Goal: Information Seeking & Learning: Learn about a topic

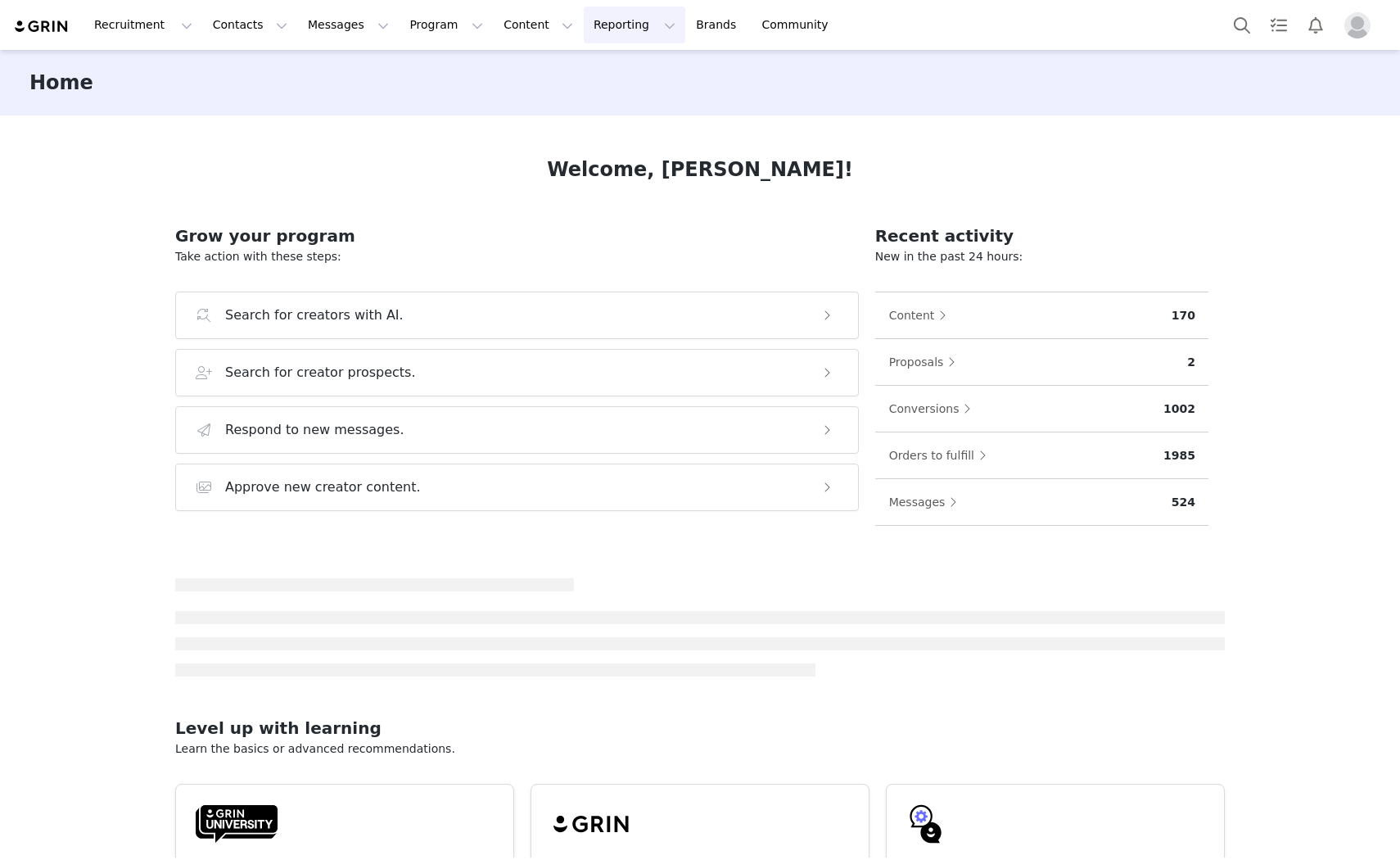
click at [584, 21] on button "Reporting Reporting" at bounding box center [634, 25] width 101 height 37
click at [569, 101] on p "Report Builder" at bounding box center [577, 102] width 82 height 17
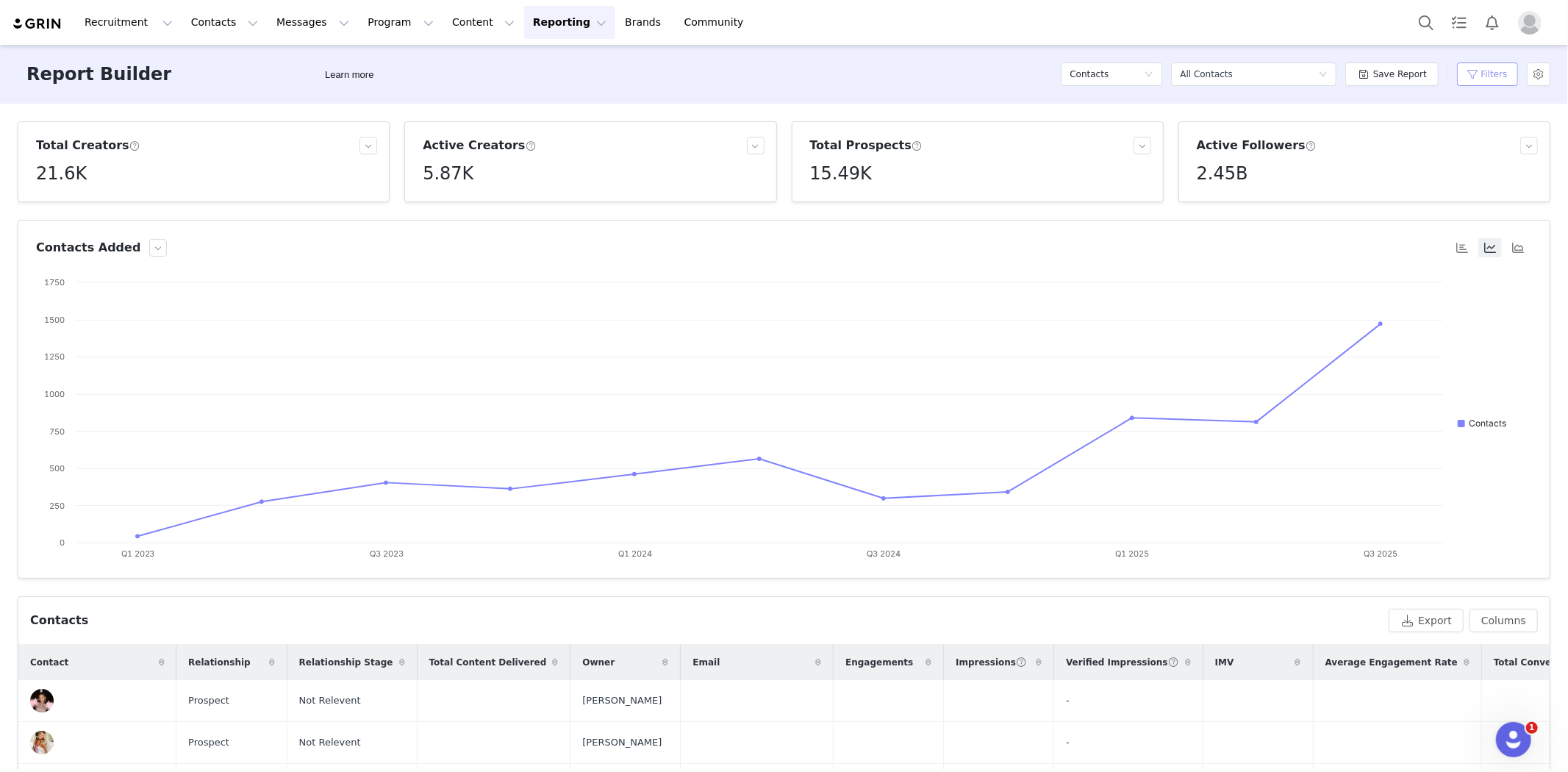
click at [1256, 72] on button "Filters" at bounding box center [1487, 74] width 61 height 24
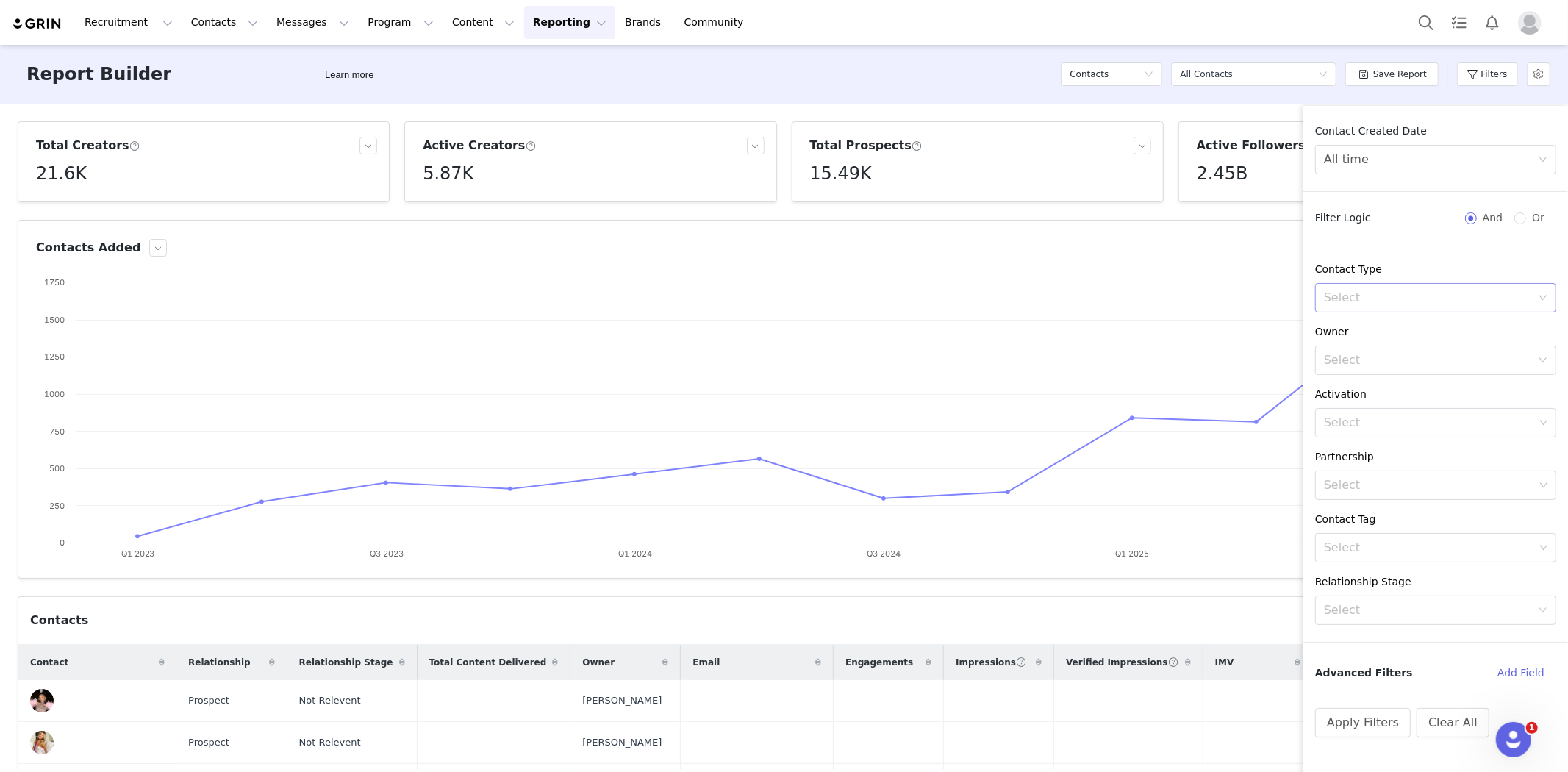
click at [1256, 293] on div "Select" at bounding box center [1427, 298] width 207 height 15
click at [1256, 304] on div "Select" at bounding box center [1427, 298] width 207 height 15
click at [1256, 326] on li "Creator" at bounding box center [1436, 330] width 241 height 24
click at [1256, 370] on div "Select" at bounding box center [1430, 360] width 214 height 28
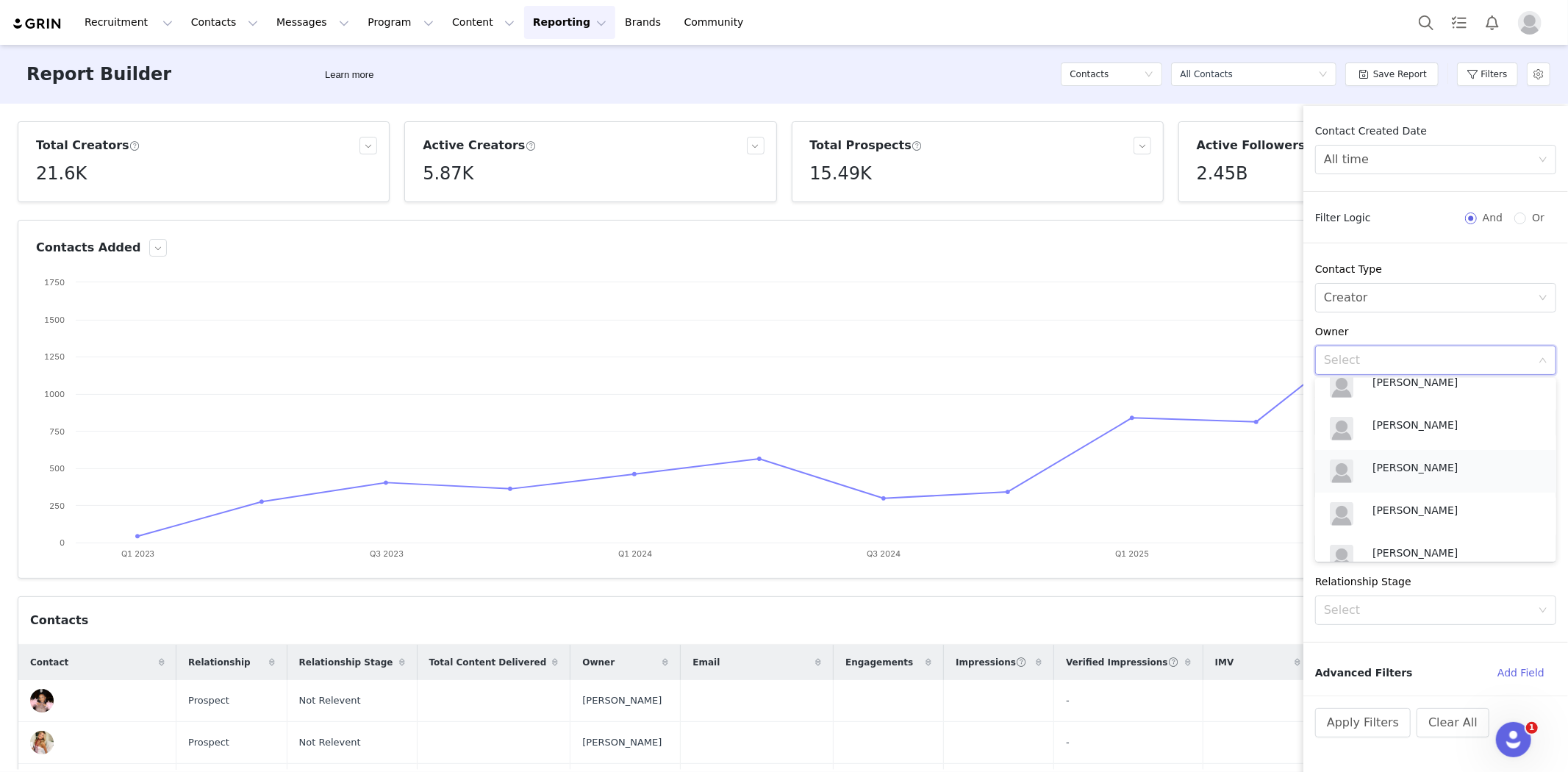
scroll to position [571, 0]
click at [1256, 506] on p "Ella Brooks" at bounding box center [1453, 510] width 161 height 16
click at [1256, 425] on div "Select" at bounding box center [1429, 423] width 210 height 15
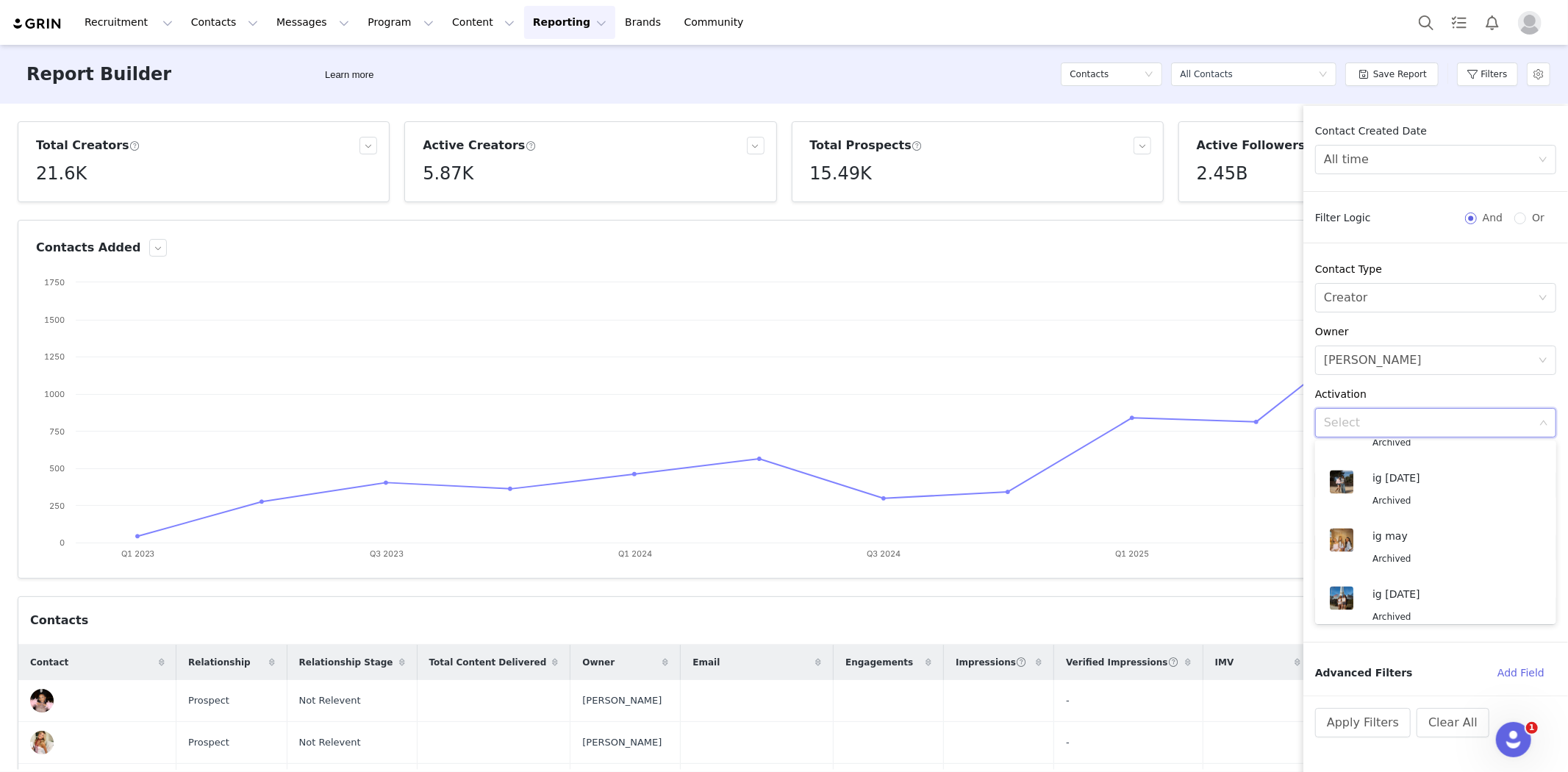
scroll to position [2729, 0]
click at [1256, 505] on rect at bounding box center [778, 422] width 1484 height 294
click at [1256, 643] on div "Contact Created Date All time Filter Logic And Or Contact Type Select Creator O…" at bounding box center [1435, 410] width 264 height 572
click at [1256, 725] on button "Apply Filters" at bounding box center [1363, 723] width 96 height 30
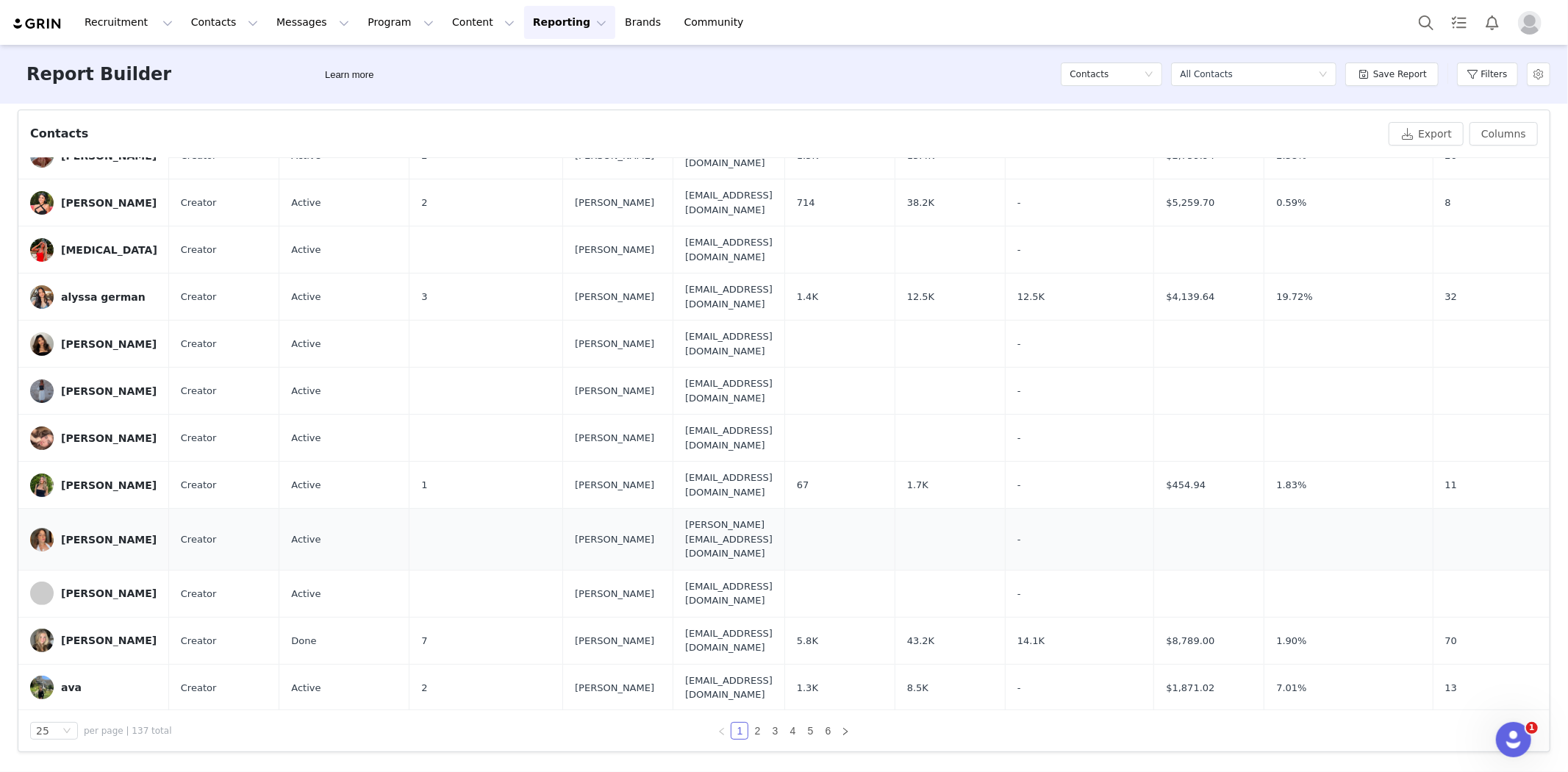
scroll to position [0, 0]
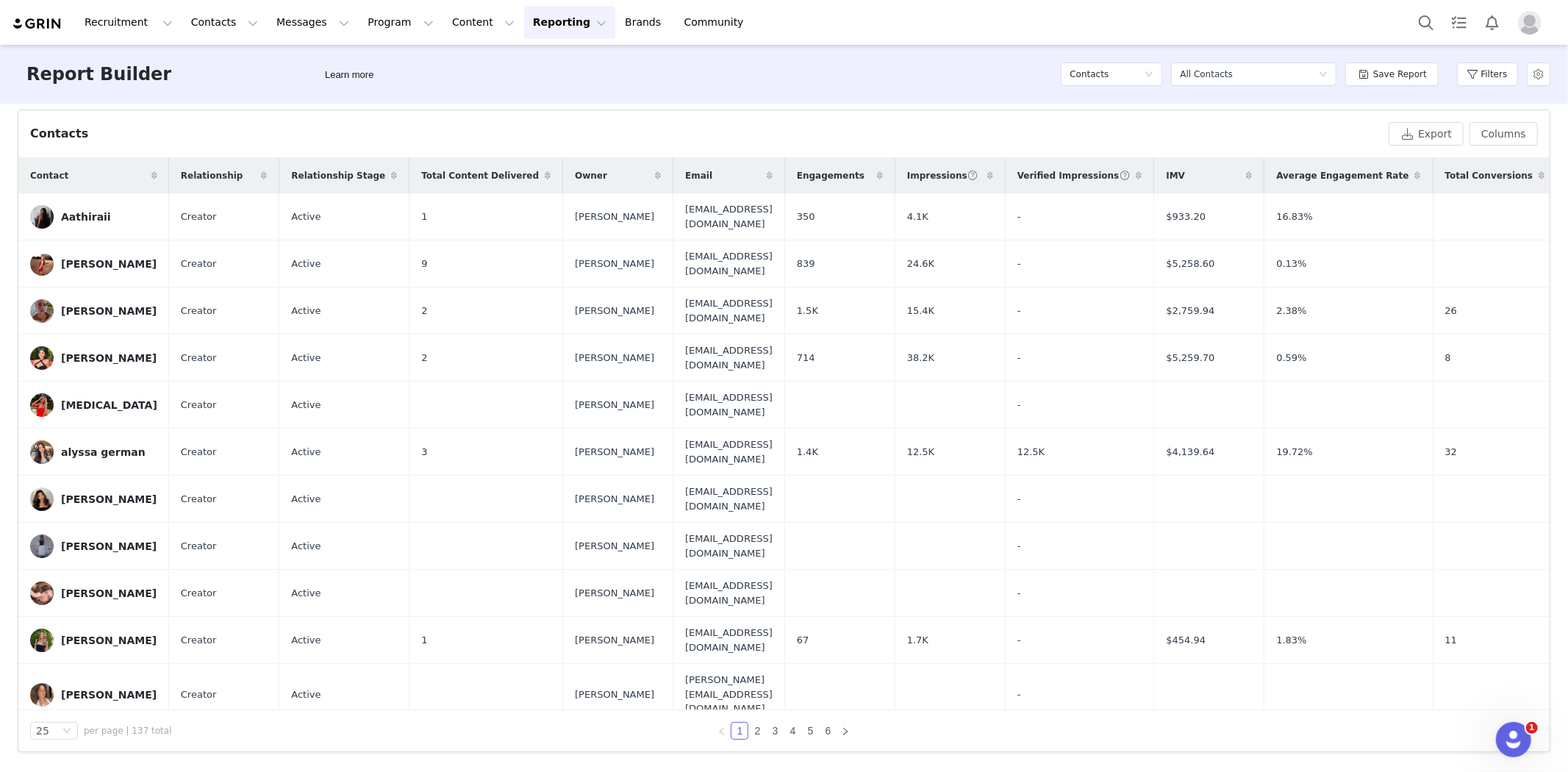
click at [1240, 176] on span at bounding box center [1249, 176] width 18 height 18
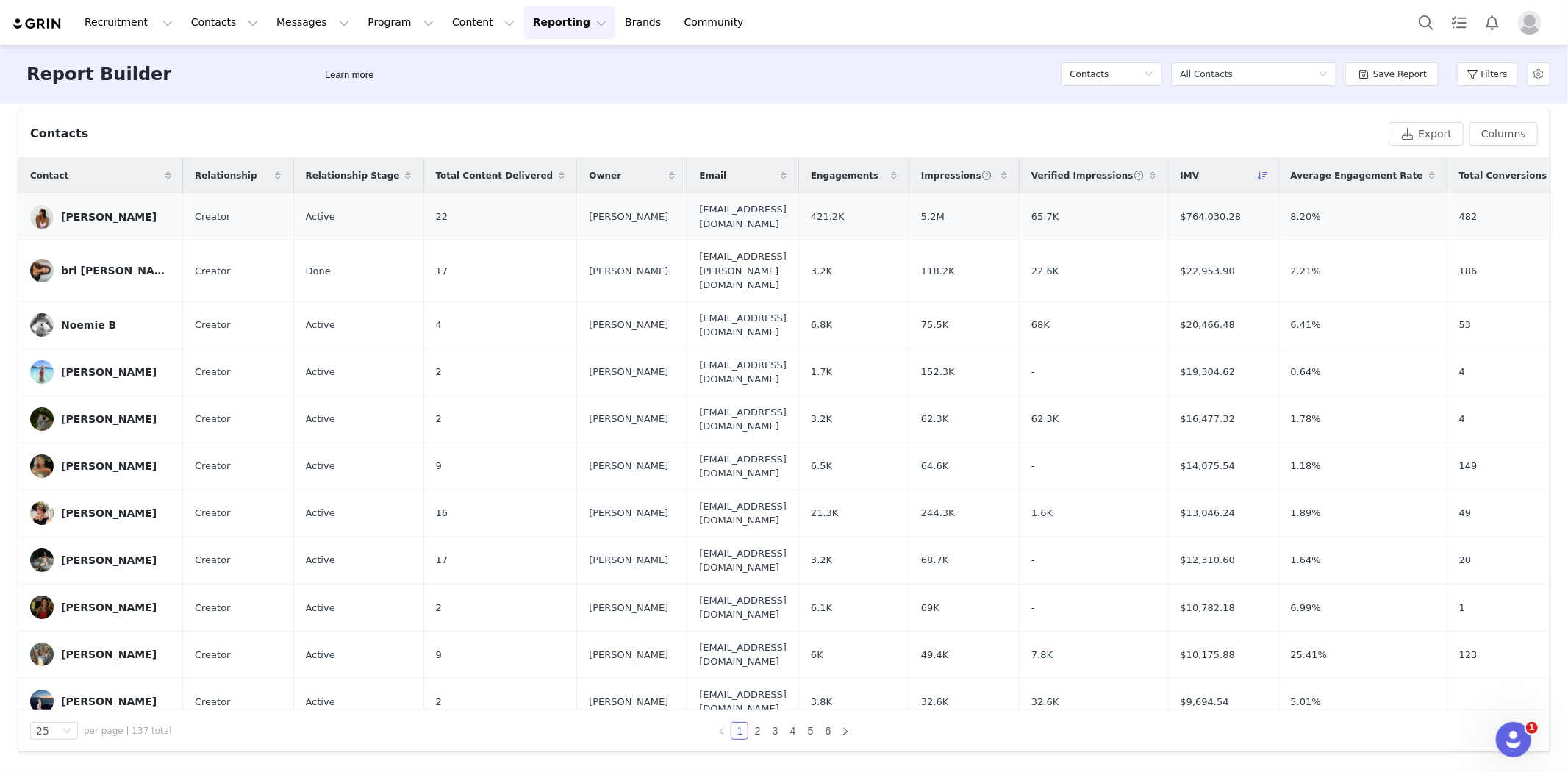
click at [82, 218] on div "Olivia Wisler" at bounding box center [108, 217] width 96 height 12
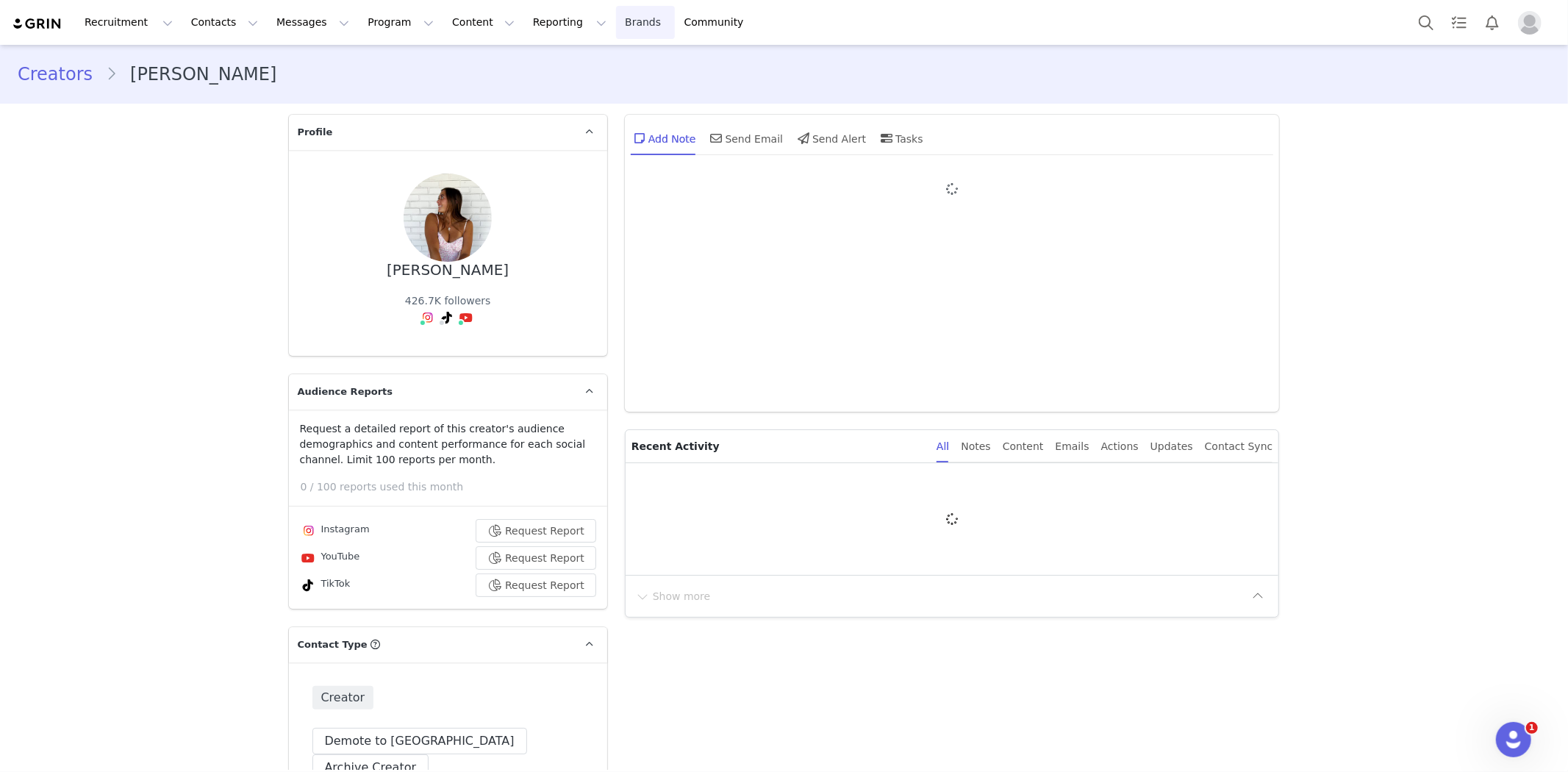
type input "+1 ([GEOGRAPHIC_DATA])"
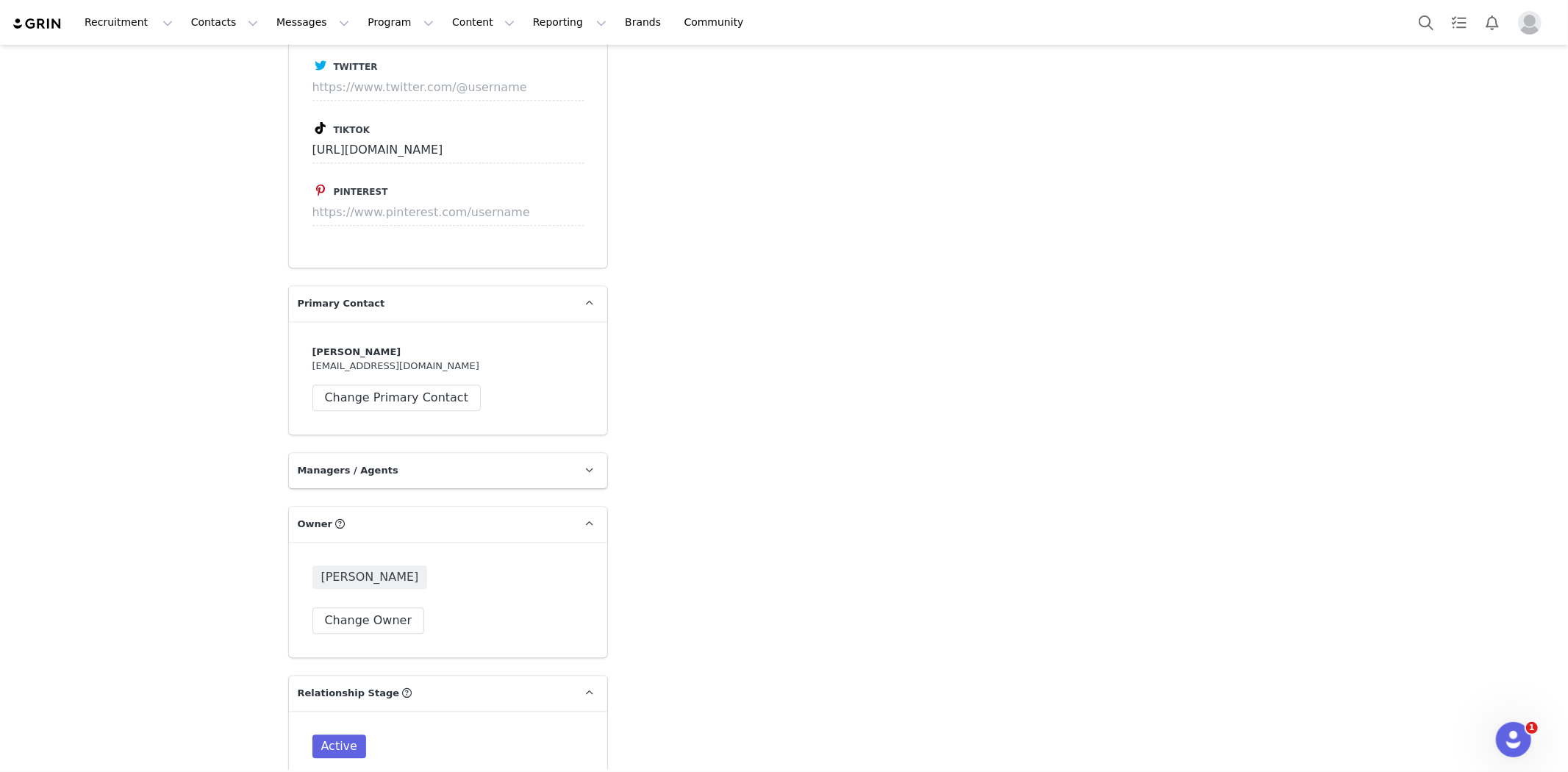
scroll to position [2886, 0]
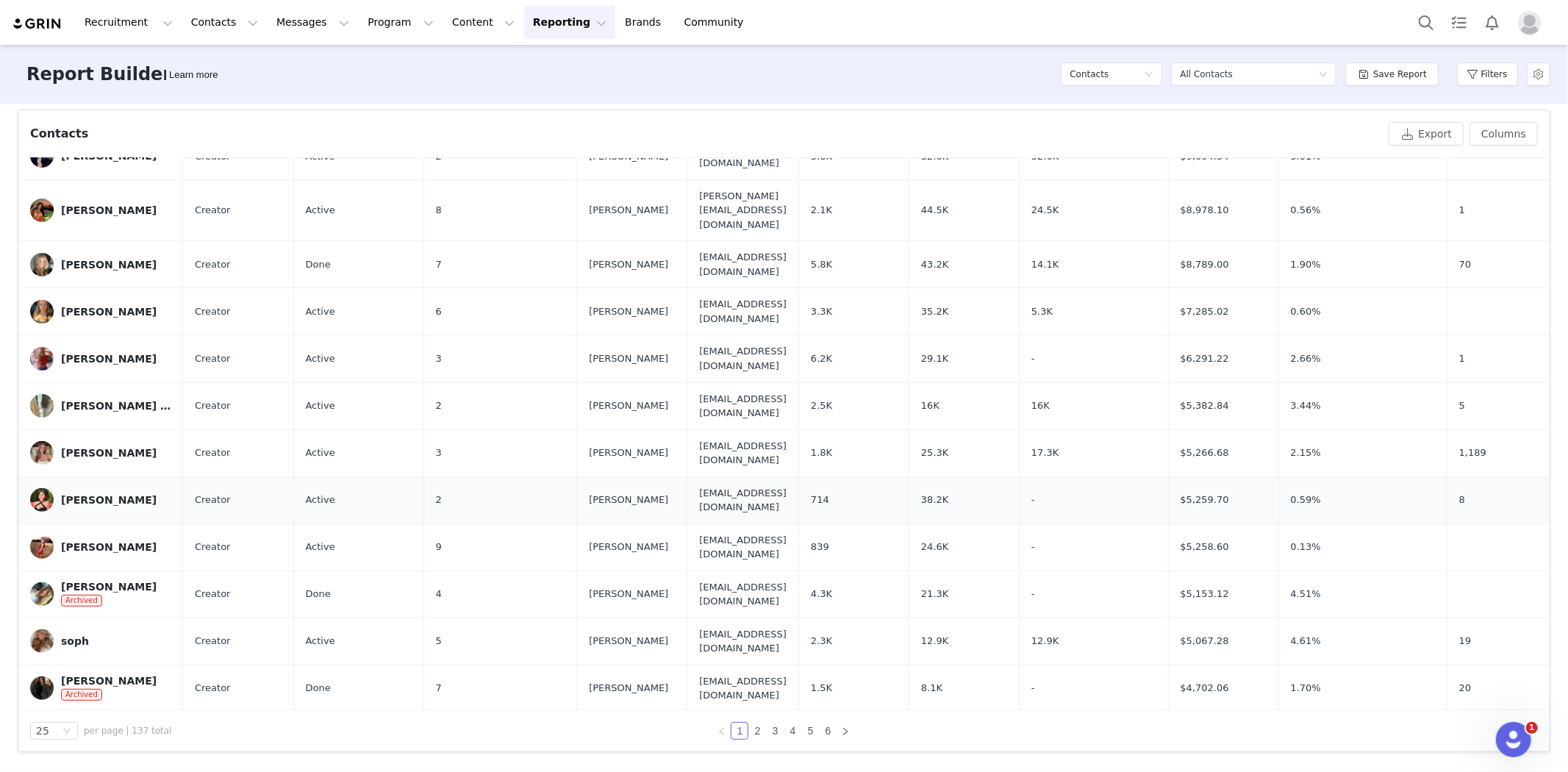
scroll to position [549, 0]
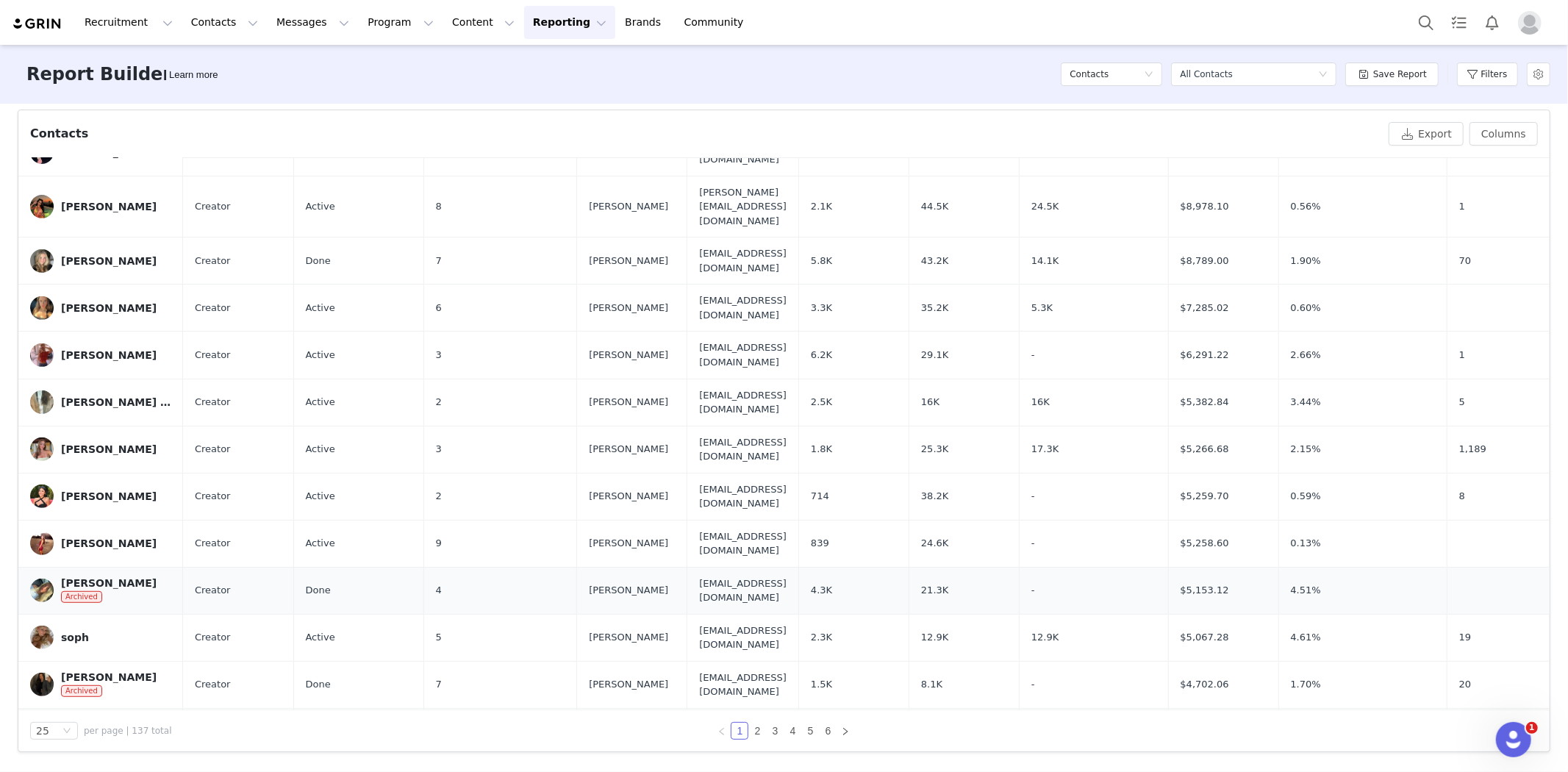
click at [78, 577] on div "cait kiefner" at bounding box center [108, 583] width 96 height 12
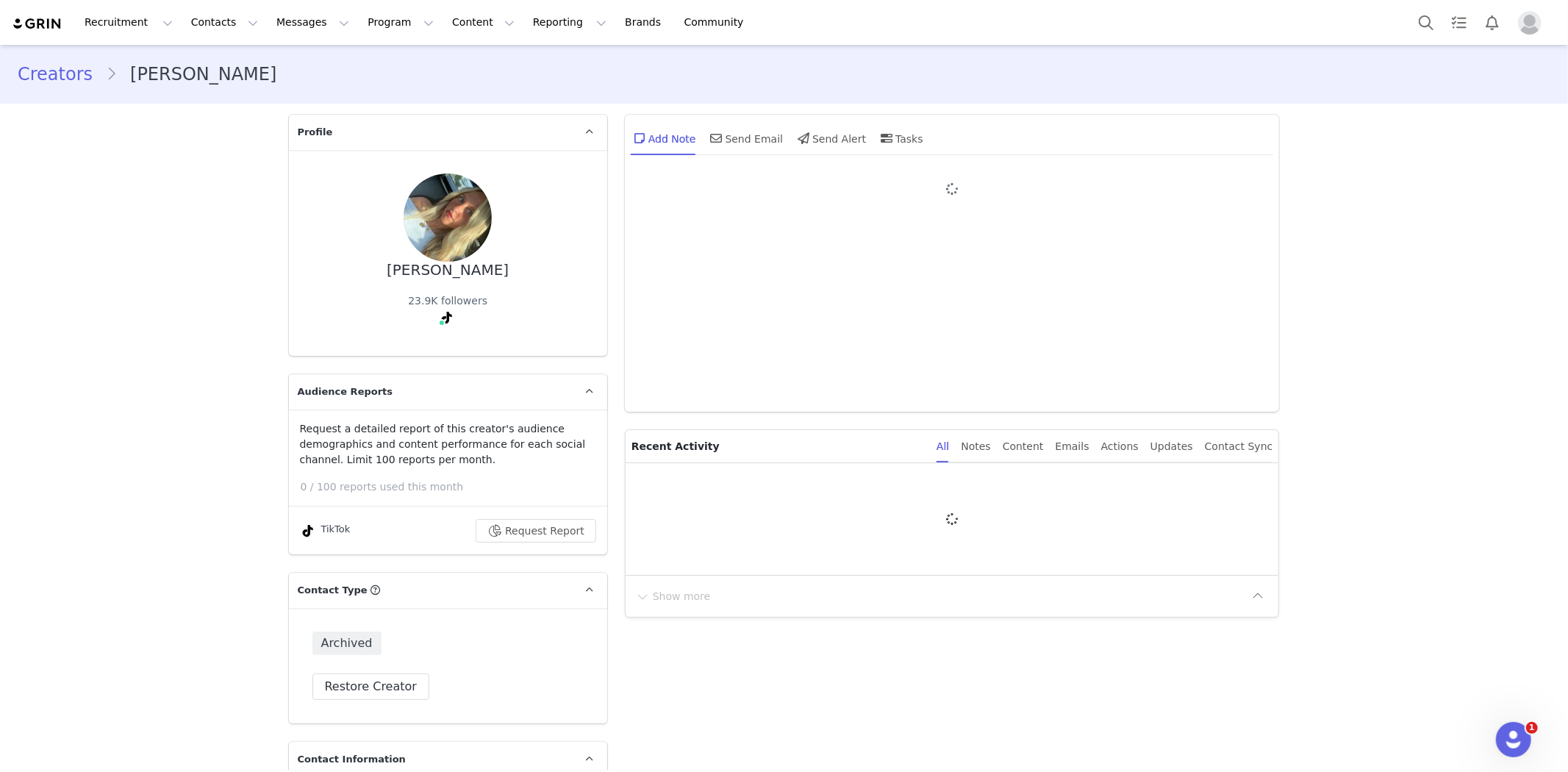
type input "+1 ([GEOGRAPHIC_DATA])"
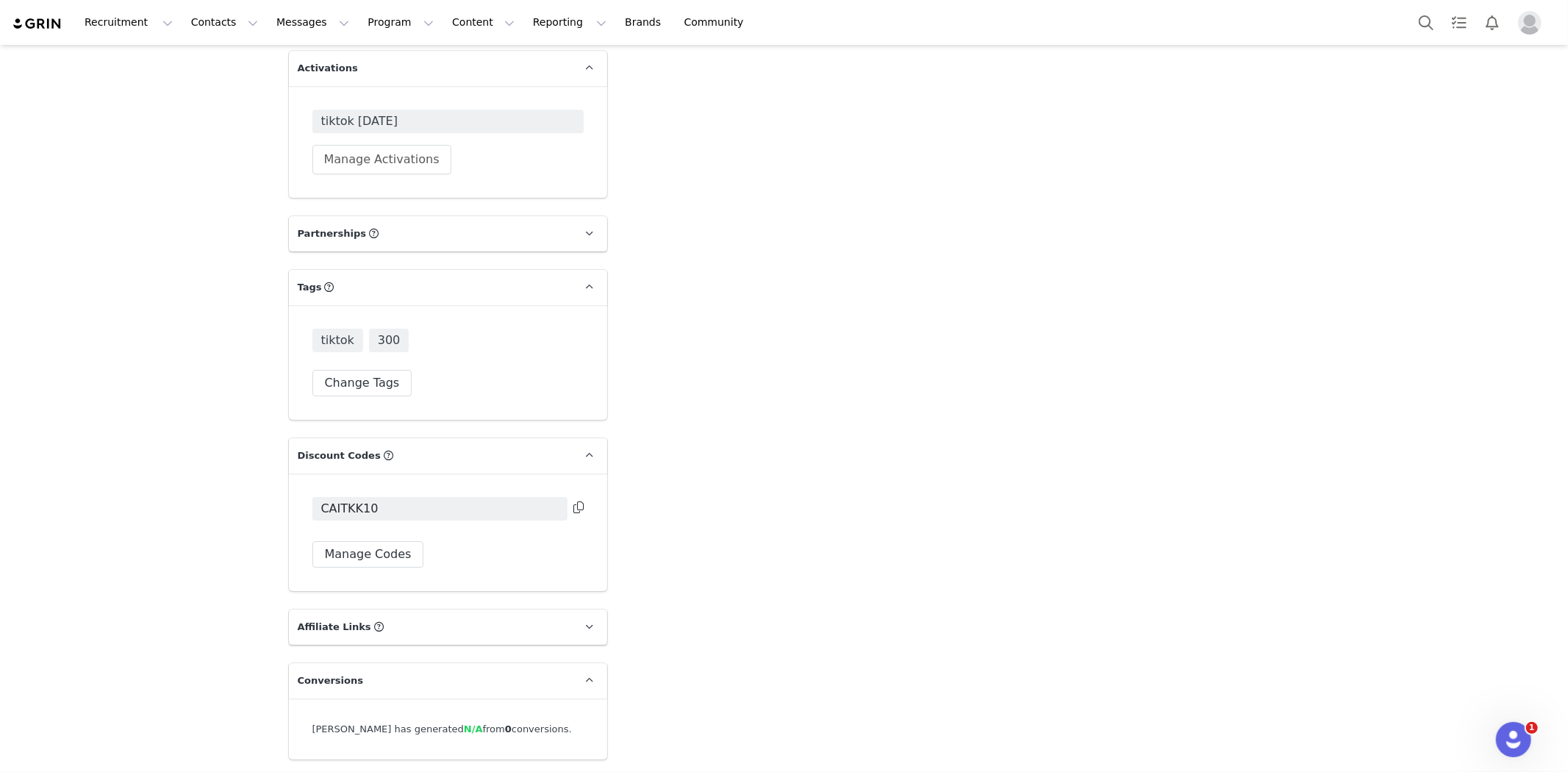
scroll to position [3984, 0]
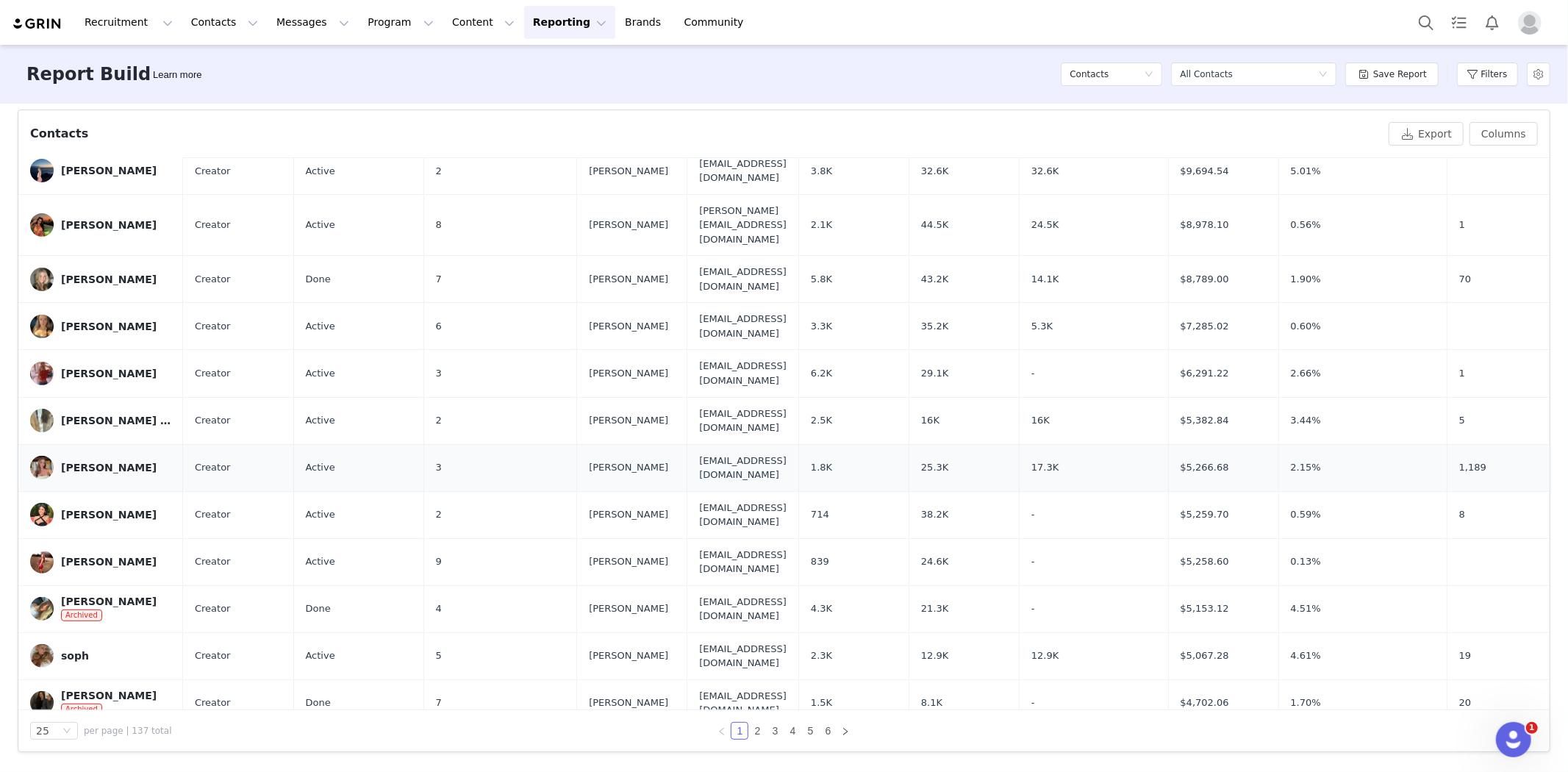
scroll to position [549, 0]
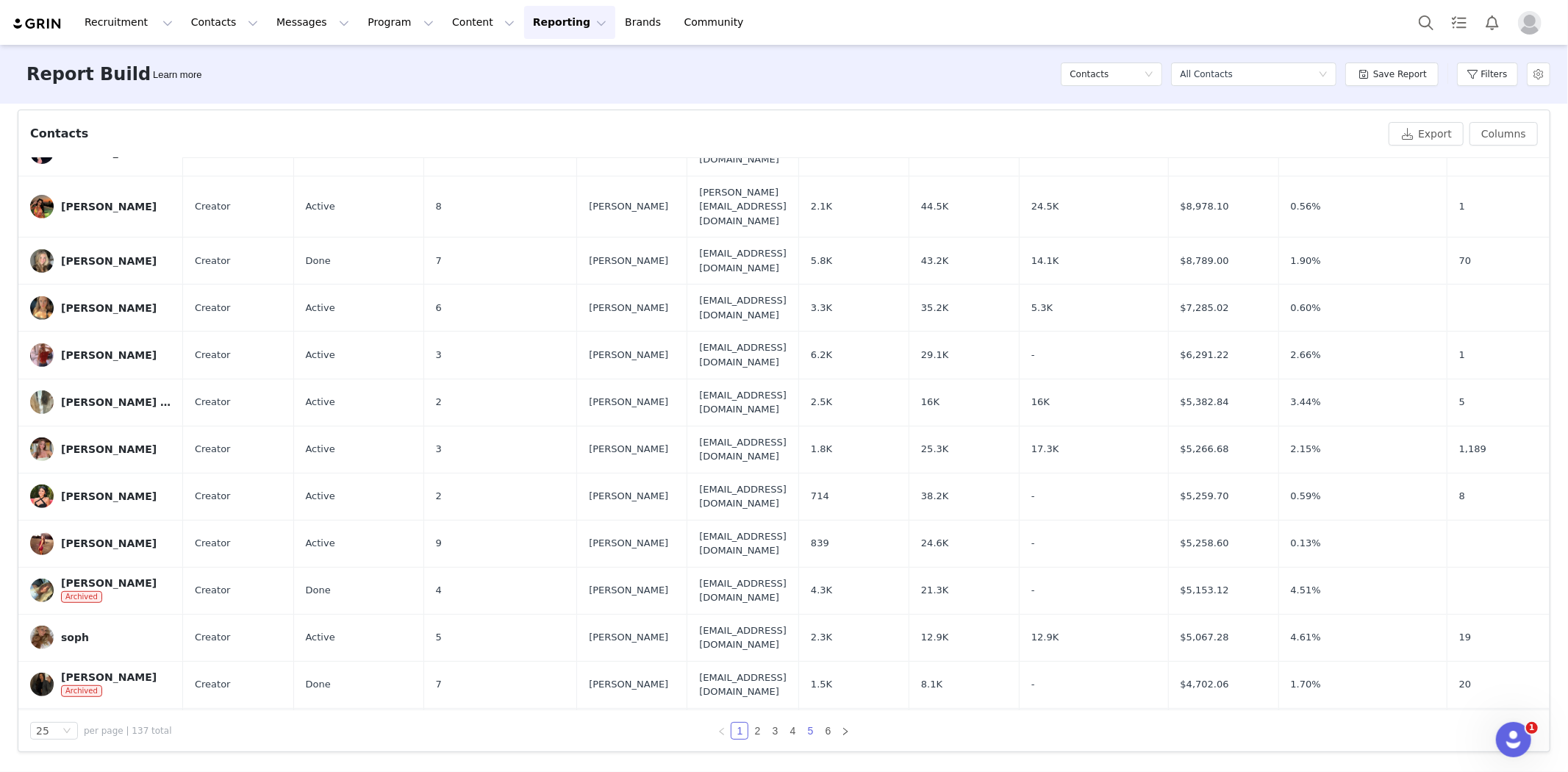
click at [802, 728] on link "5" at bounding box center [810, 731] width 16 height 16
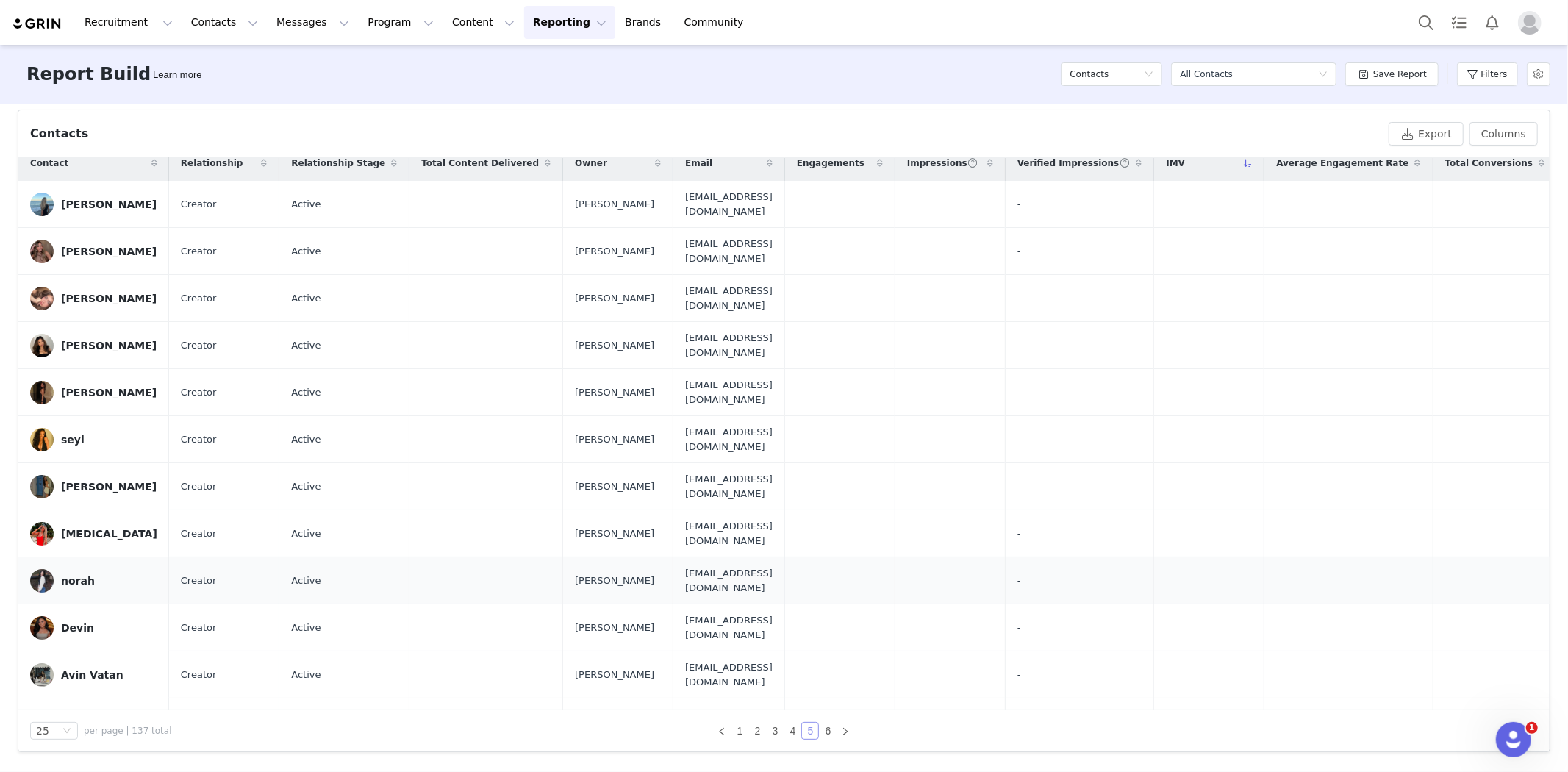
scroll to position [0, 0]
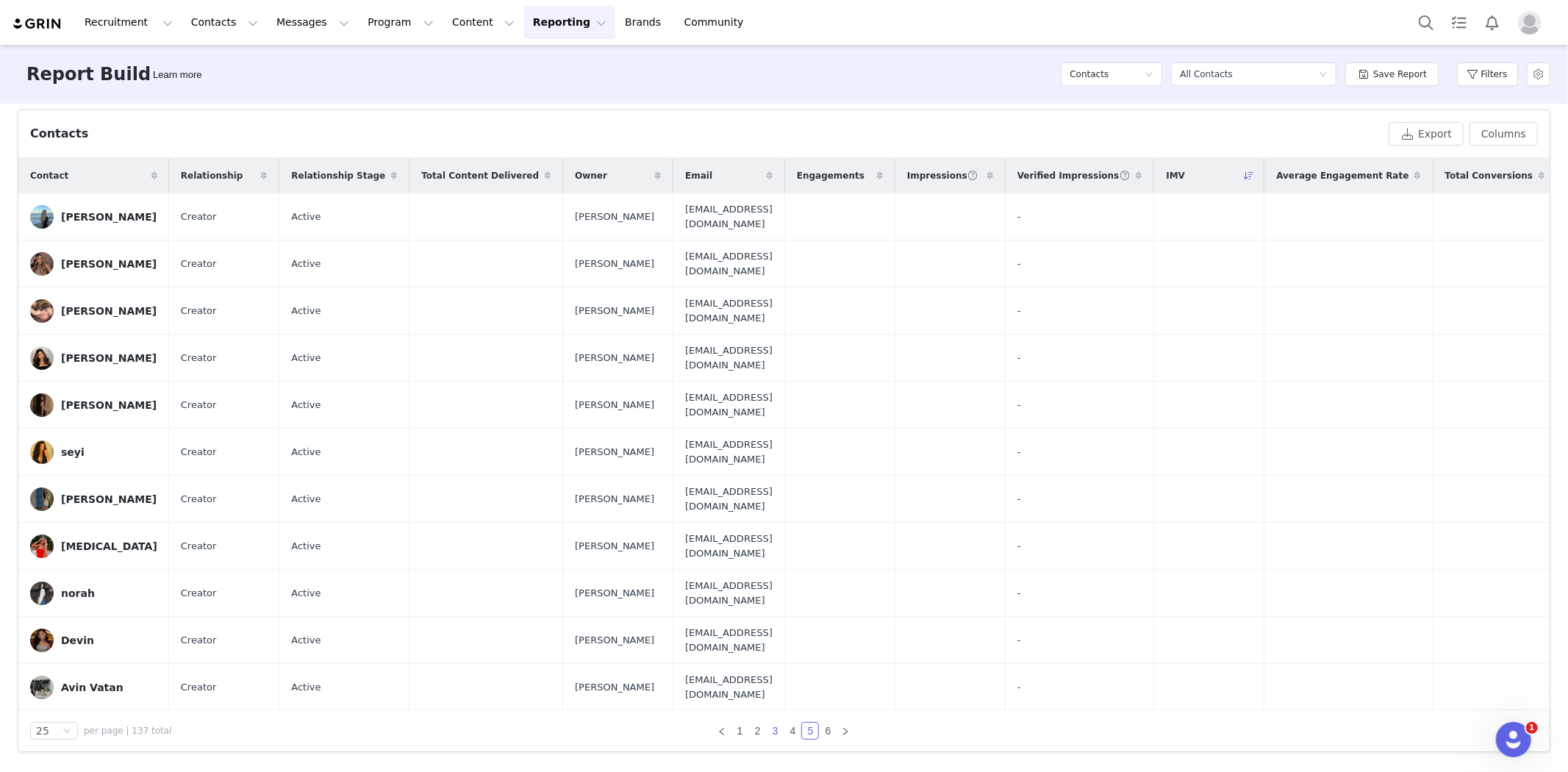
click at [775, 731] on link "3" at bounding box center [775, 731] width 16 height 16
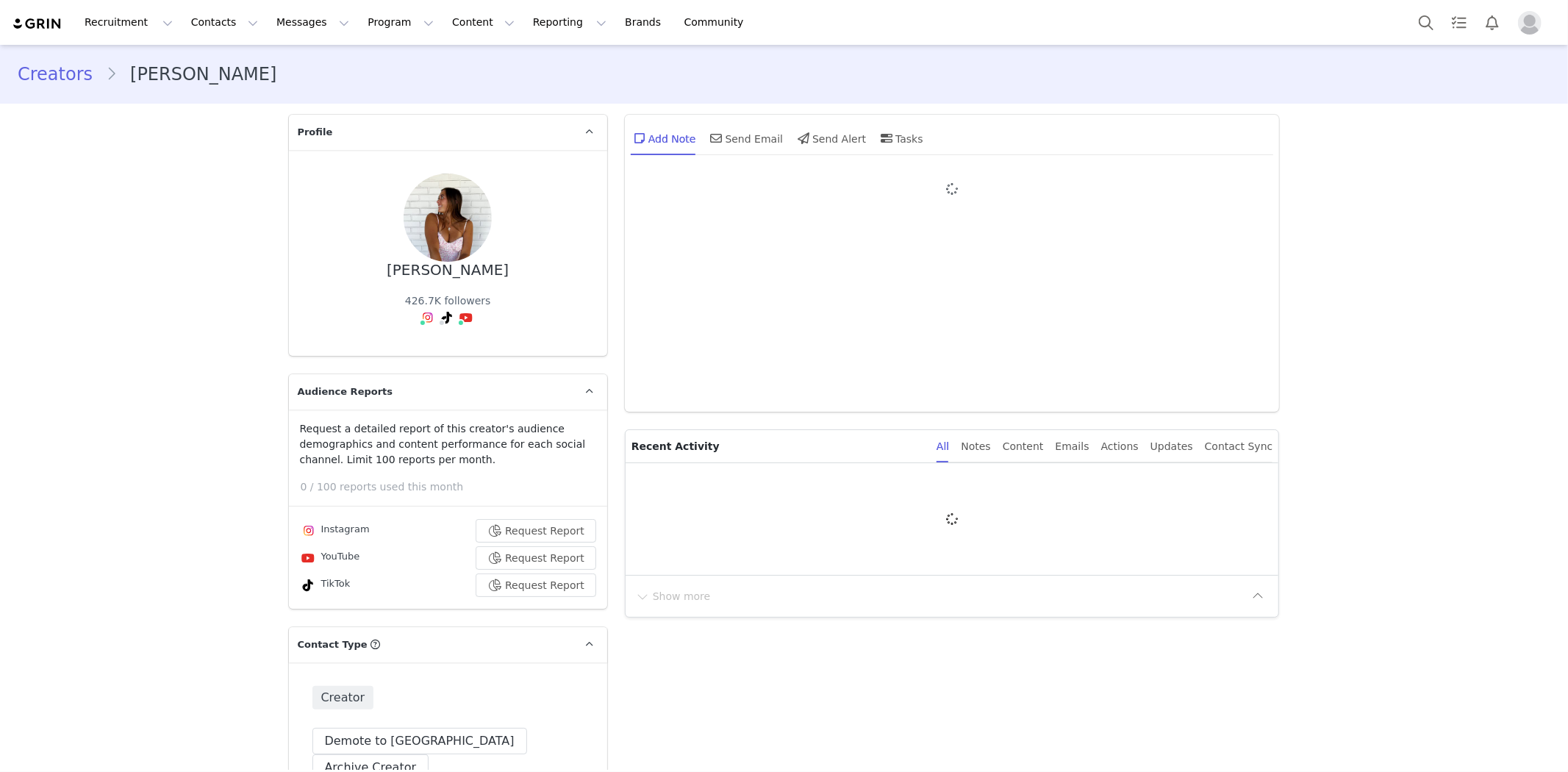
type input "+1 ([GEOGRAPHIC_DATA])"
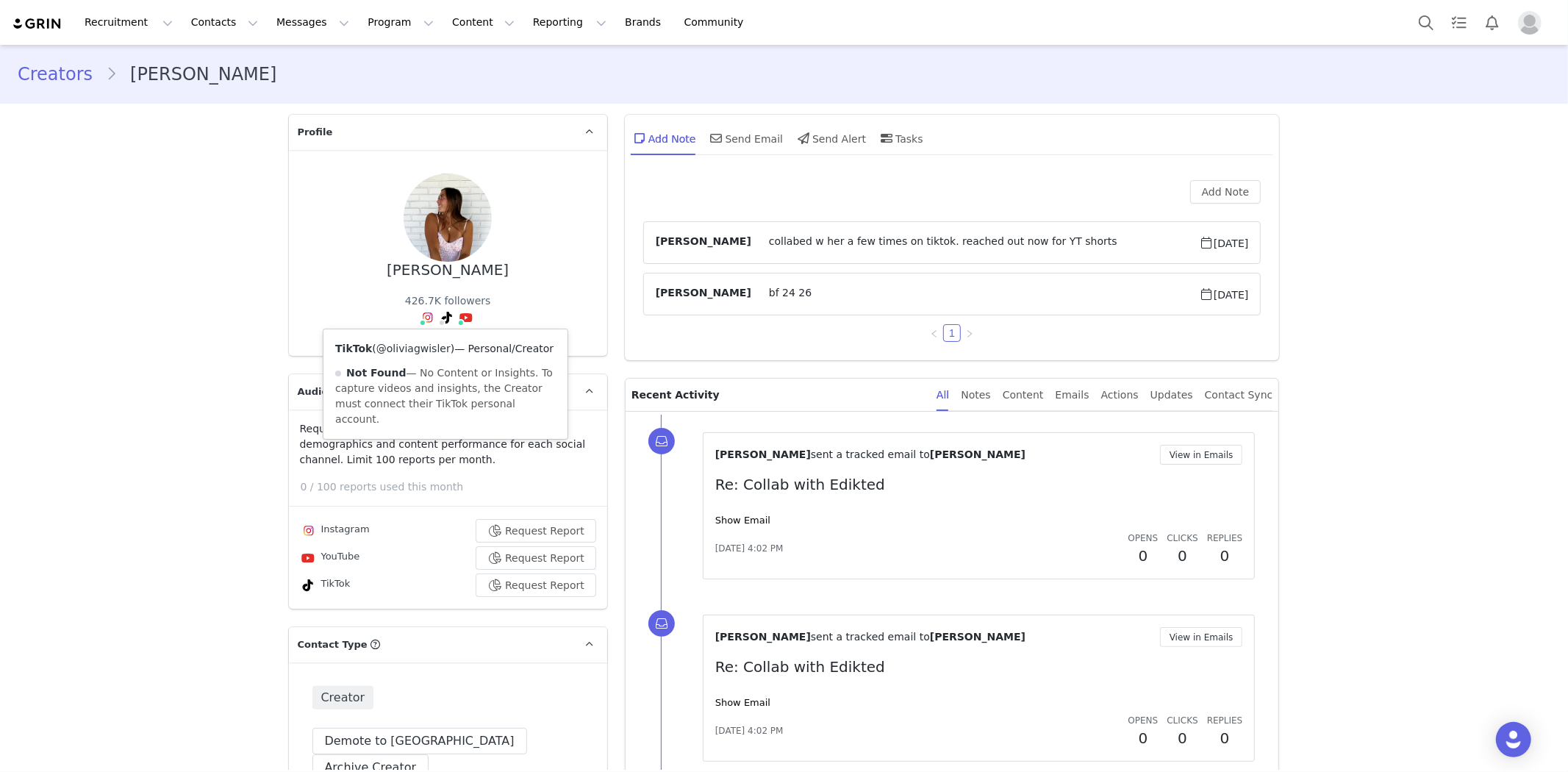
click at [421, 347] on link "@oliviagwisler" at bounding box center [413, 348] width 74 height 12
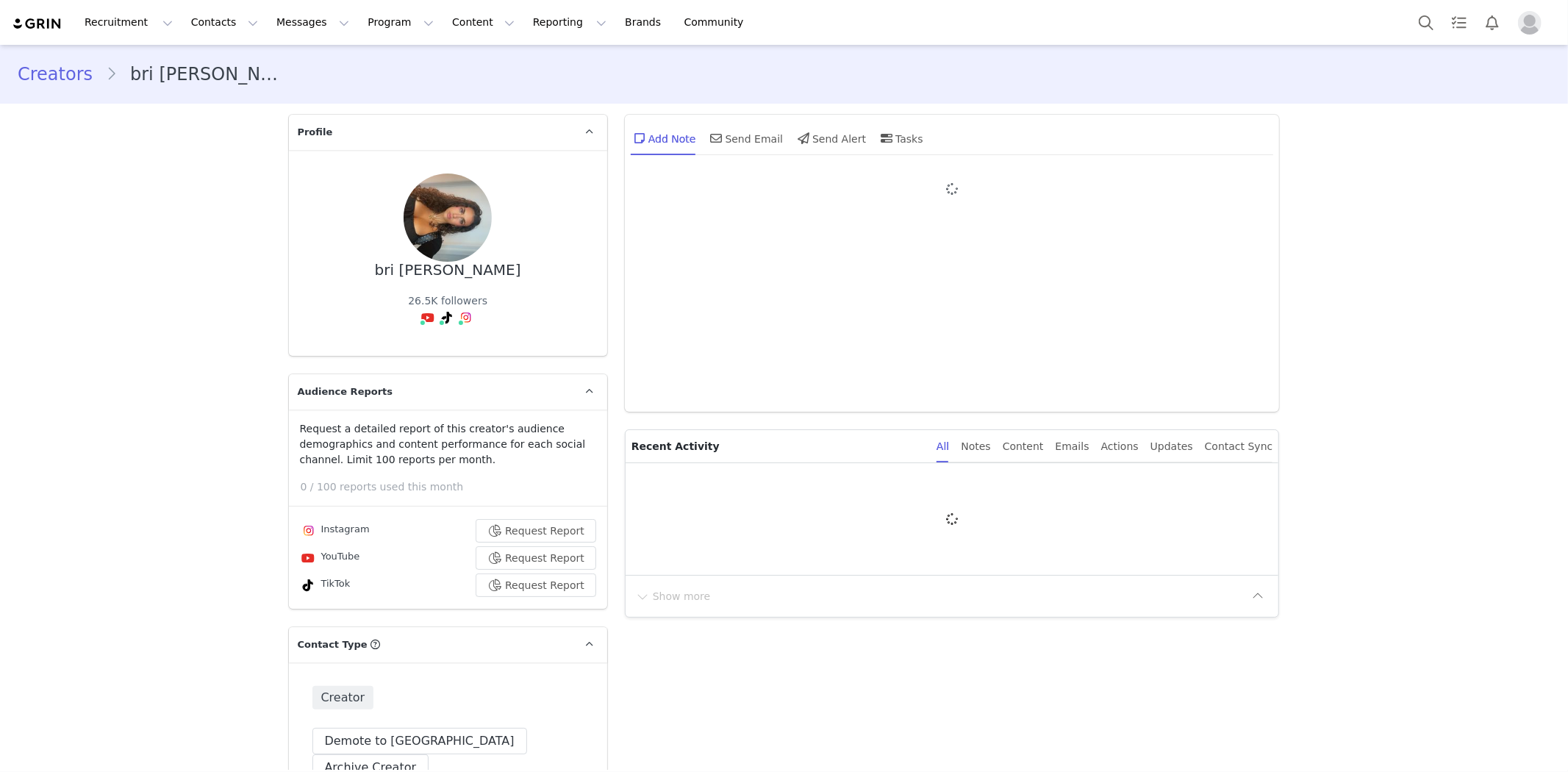
type input "+1 ([GEOGRAPHIC_DATA])"
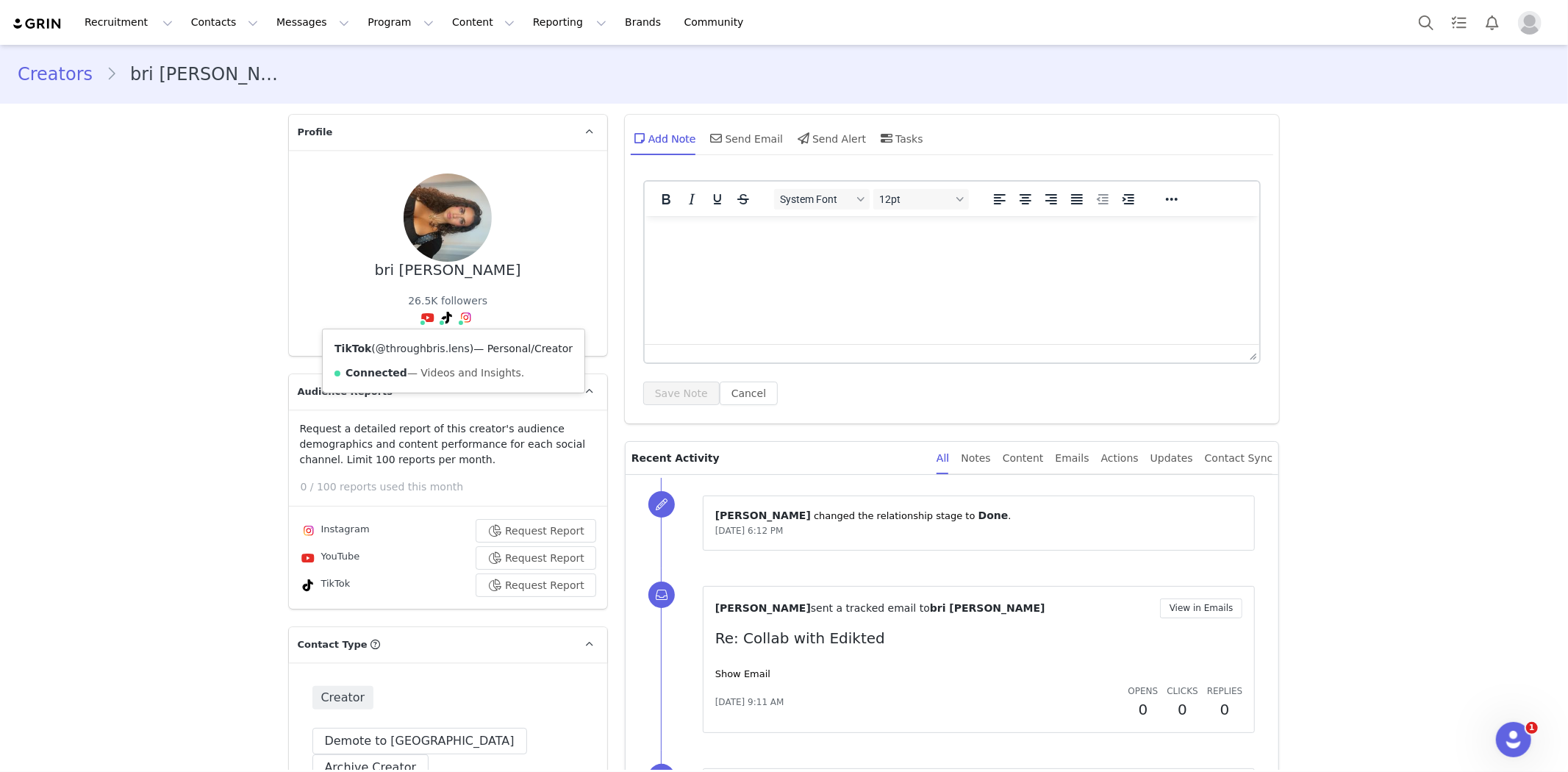
click at [430, 347] on link "@throughbris.lens" at bounding box center [422, 348] width 94 height 12
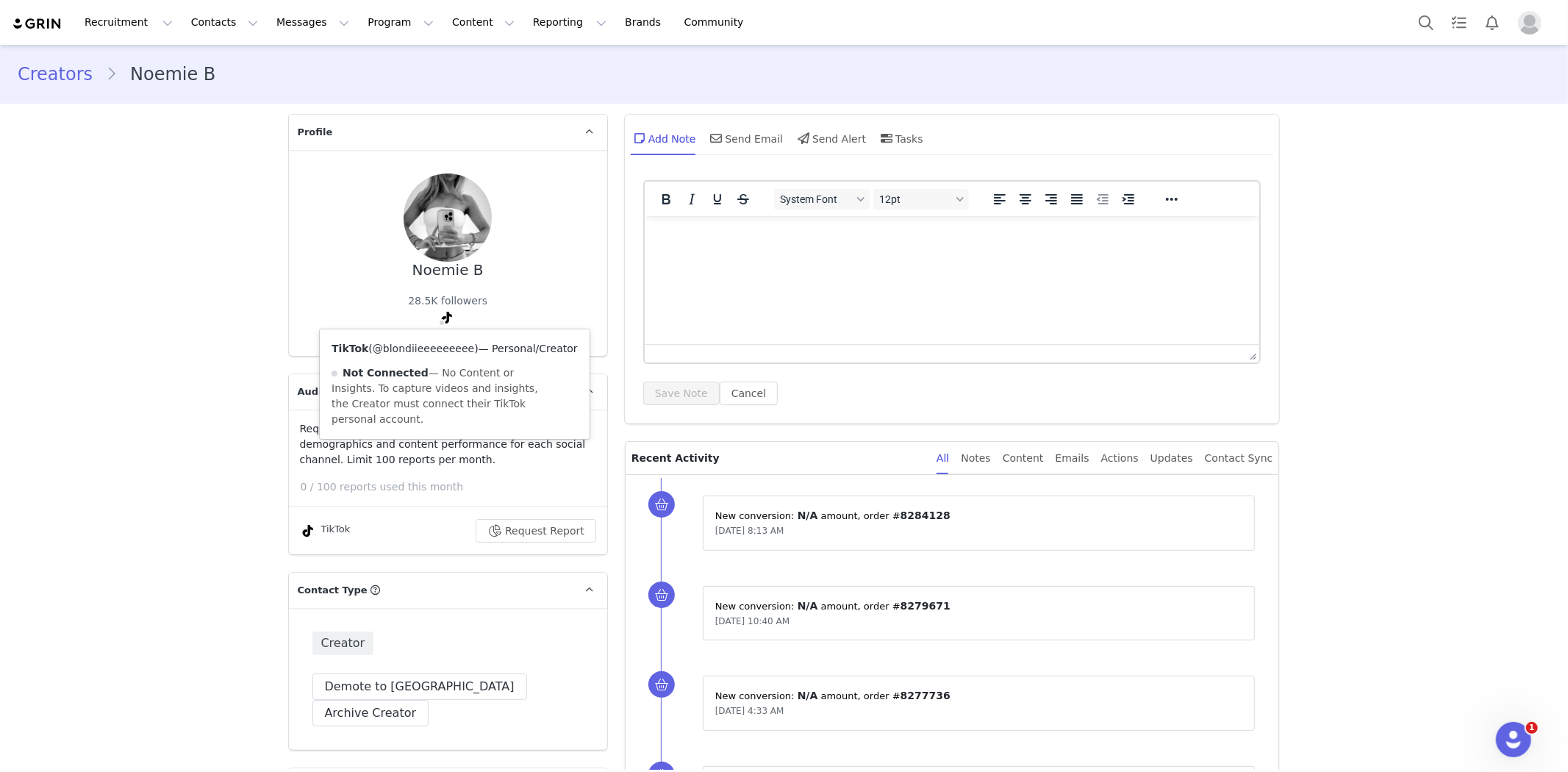
click at [443, 345] on link "@blondiieeeeeeeee" at bounding box center [423, 348] width 101 height 12
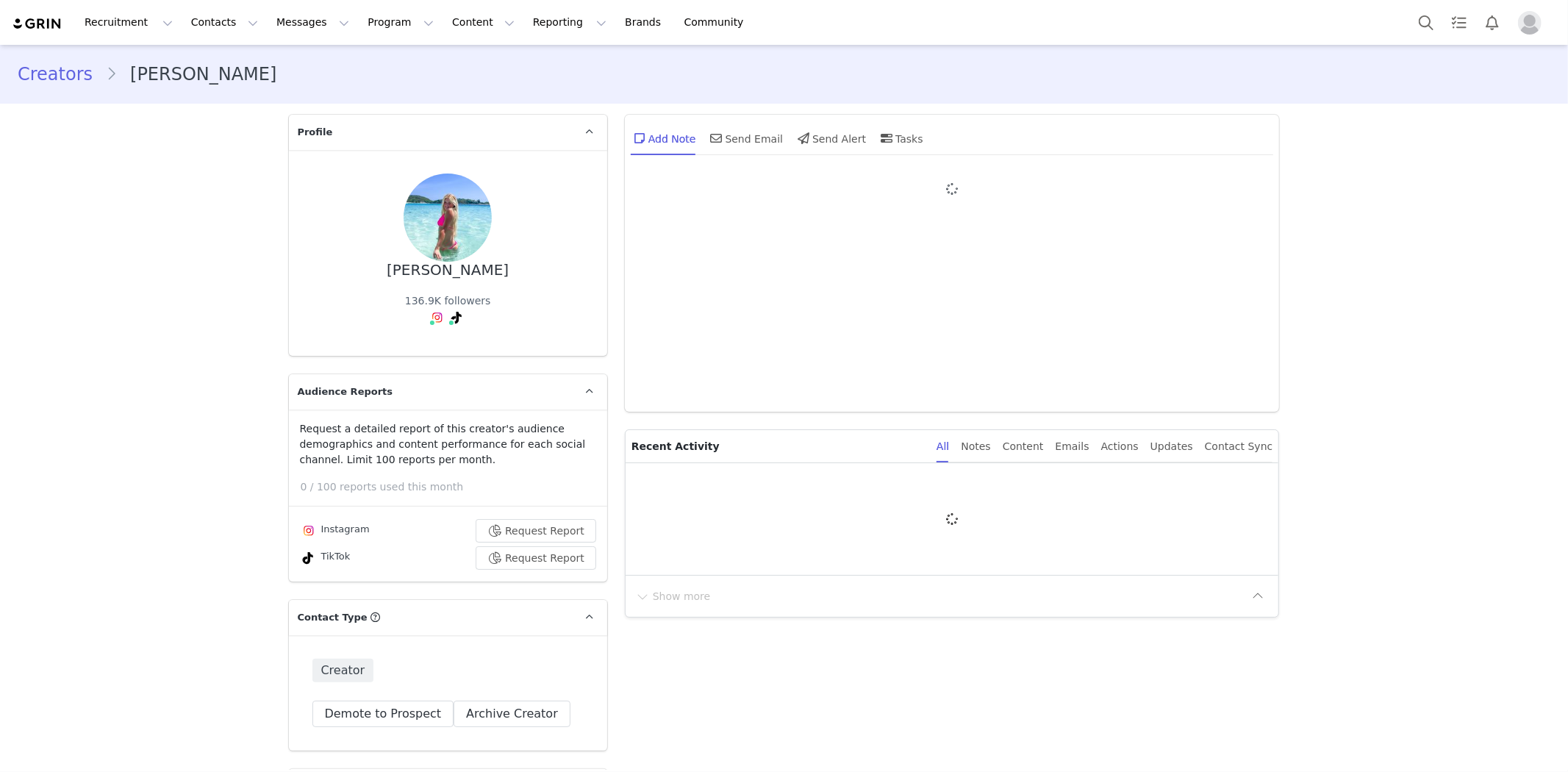
type input "+1 ([GEOGRAPHIC_DATA])"
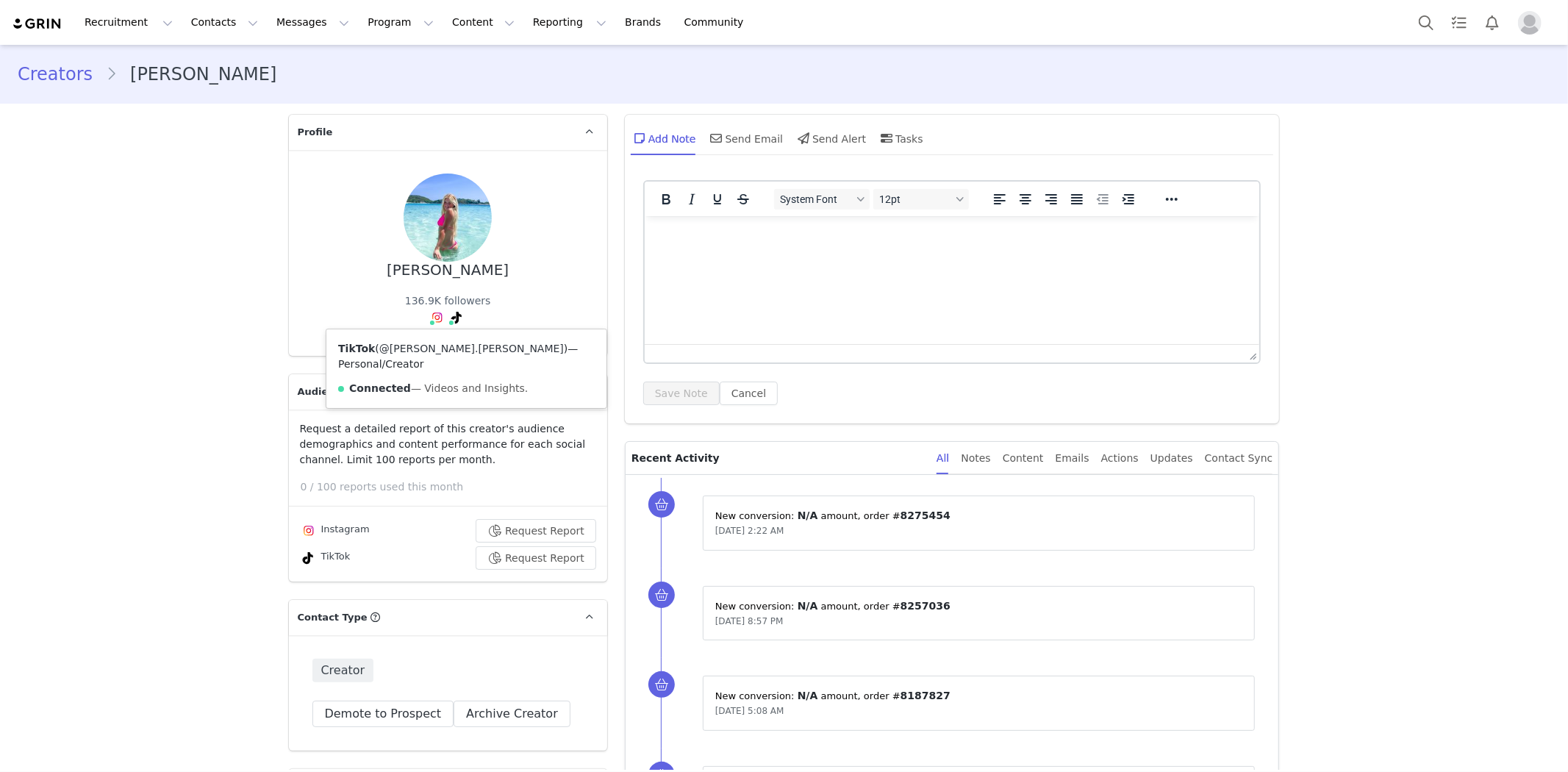
click at [438, 342] on link "@isabella.bellefeuille" at bounding box center [471, 348] width 184 height 12
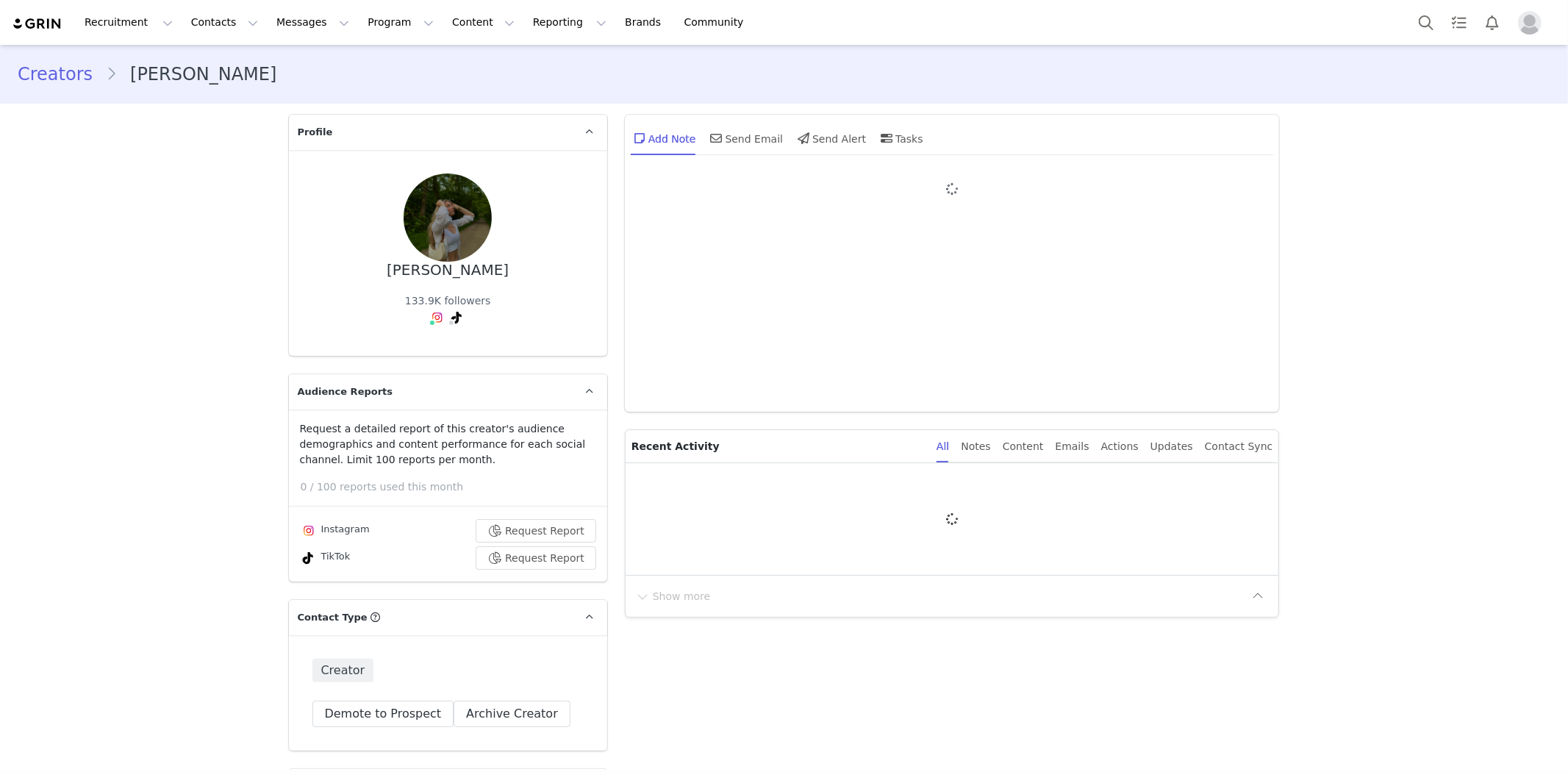
type input "+1 ([GEOGRAPHIC_DATA])"
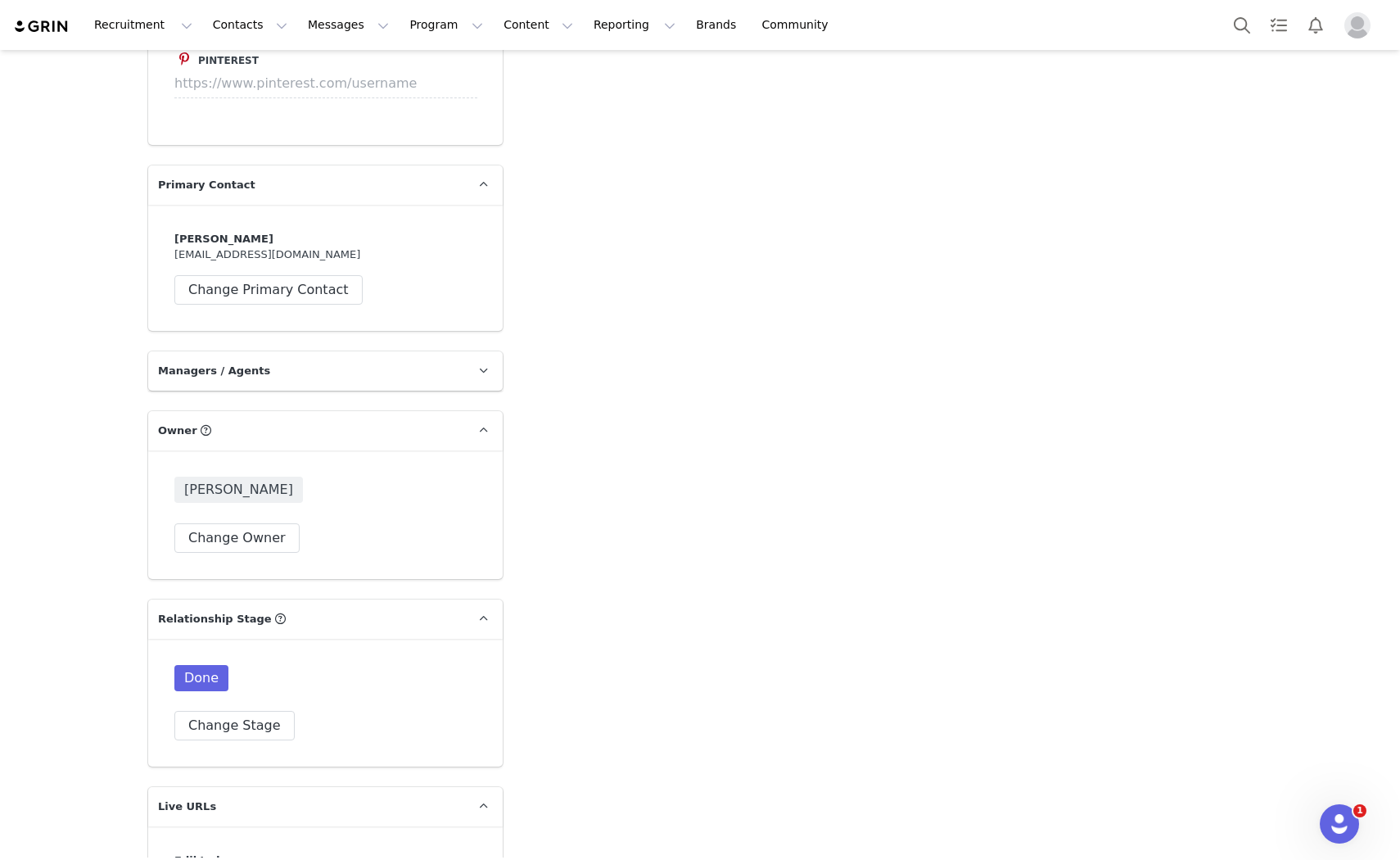
scroll to position [3549, 0]
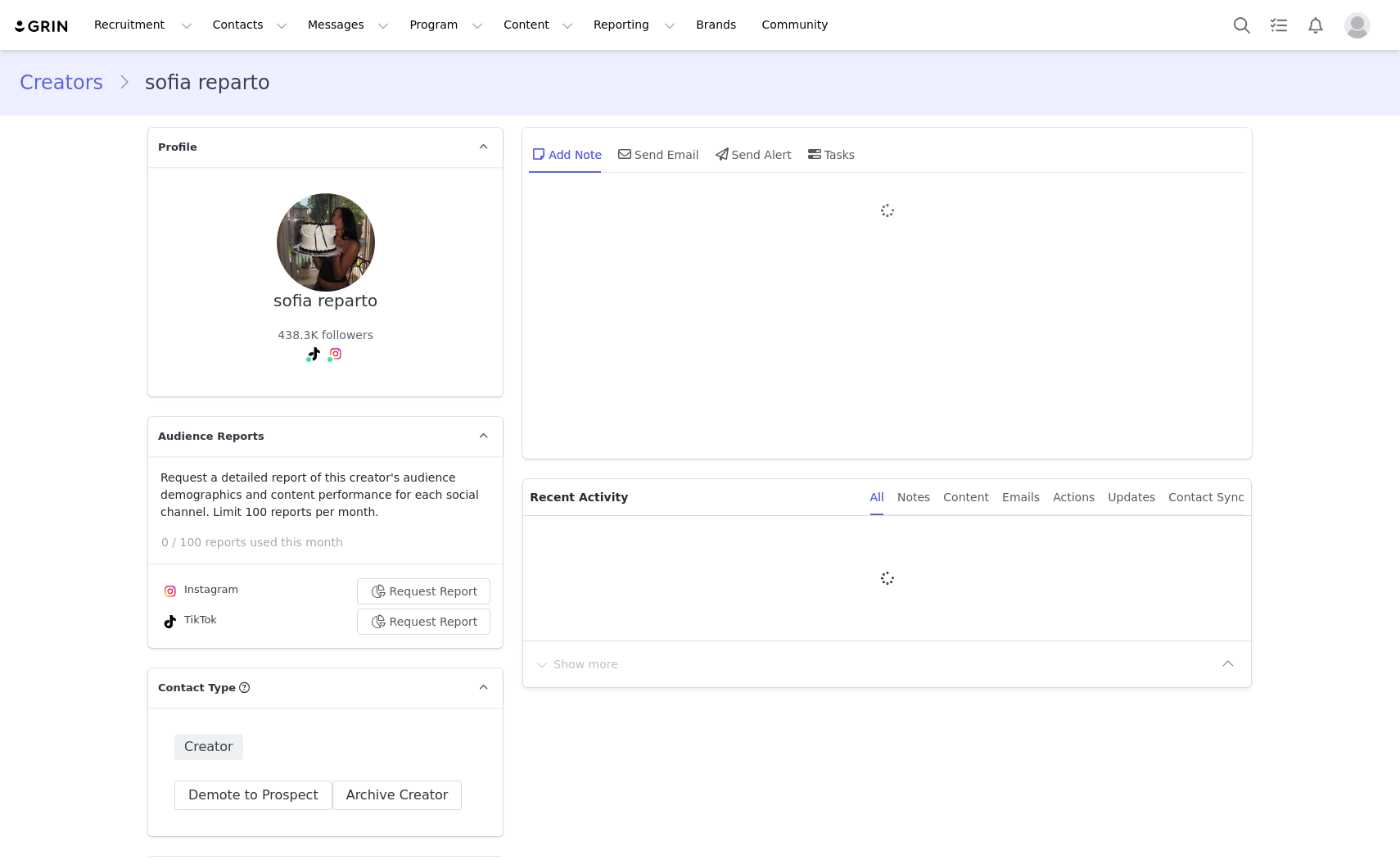
type input "+1 ([GEOGRAPHIC_DATA])"
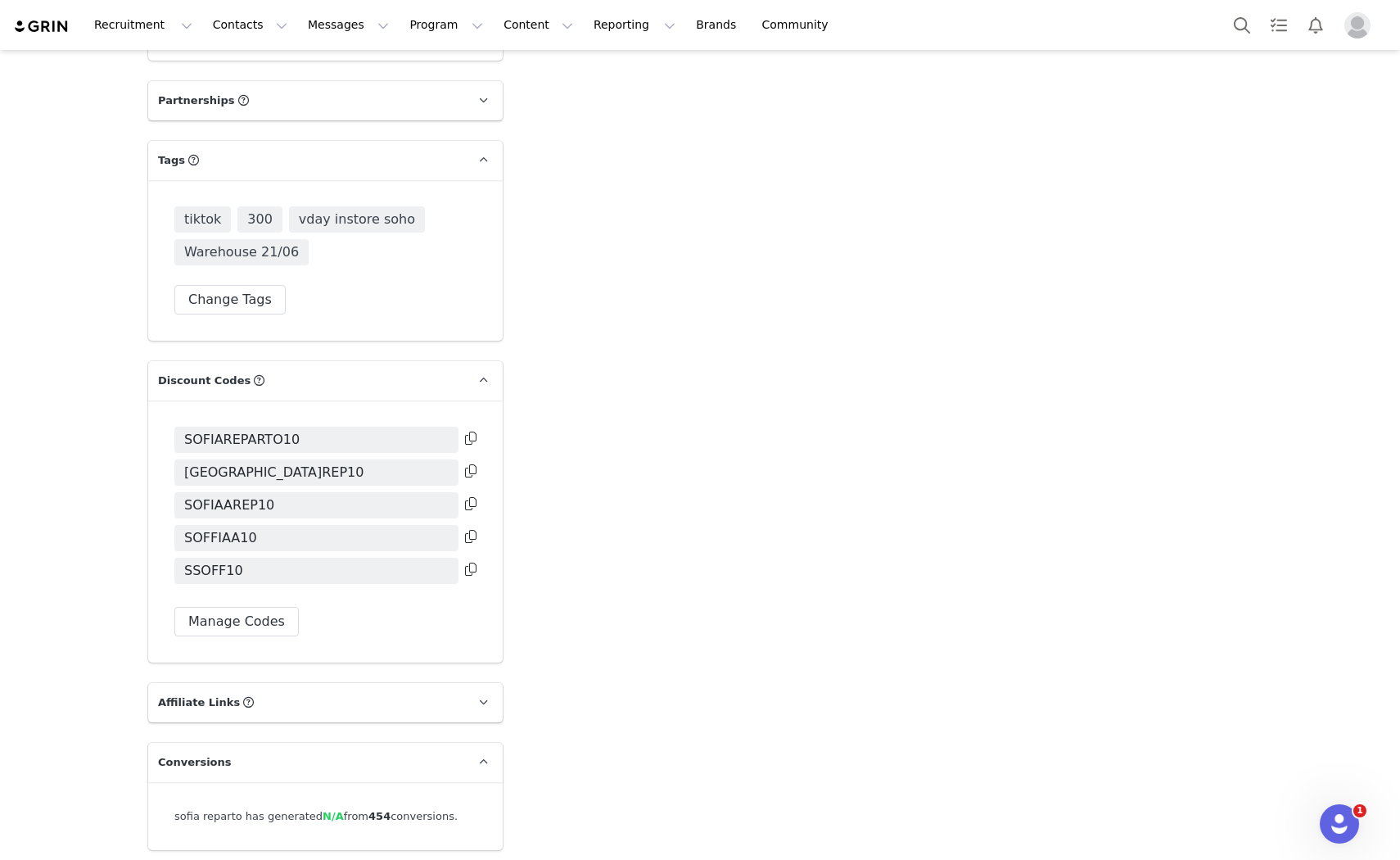
scroll to position [4777, 0]
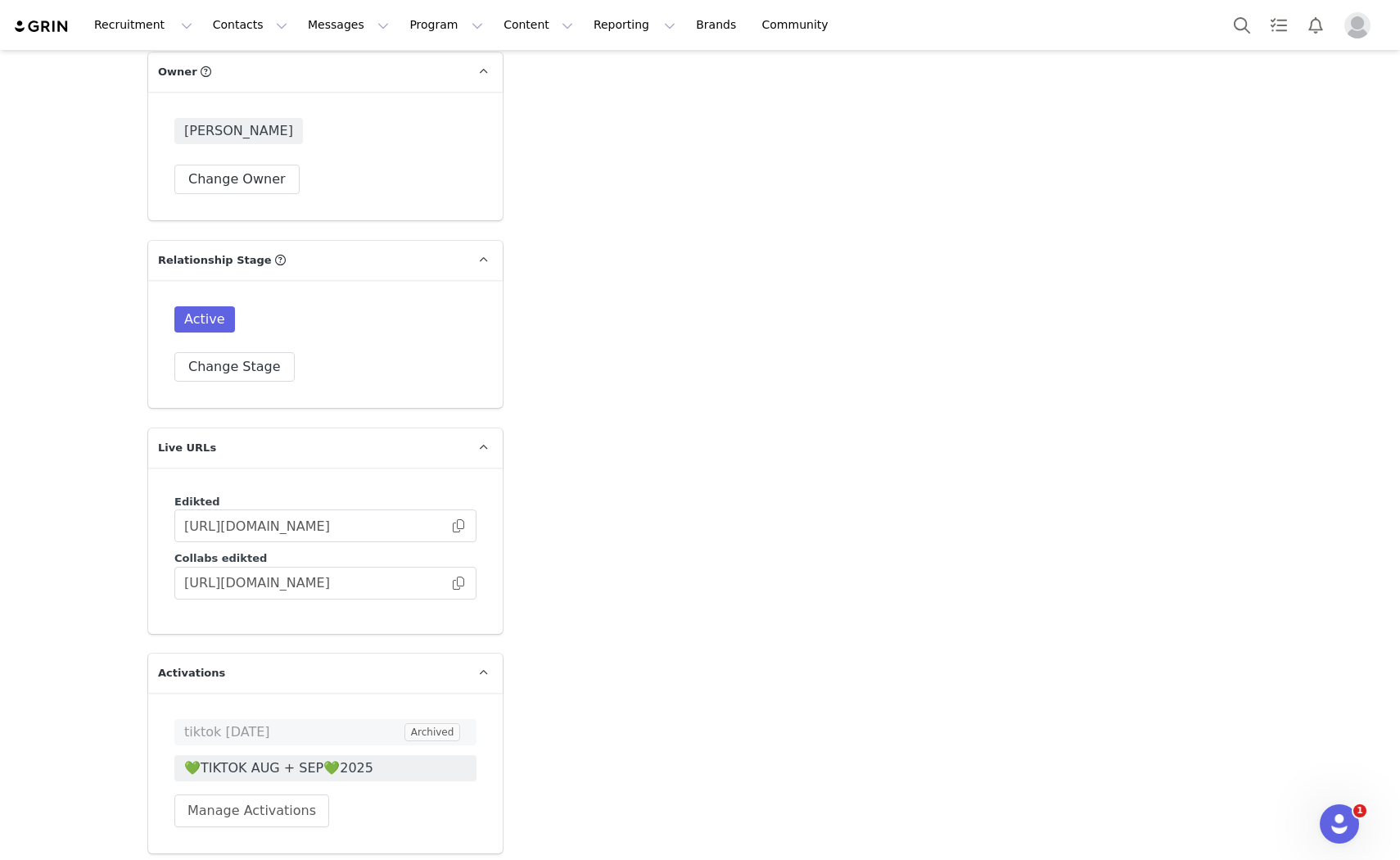
scroll to position [4369, 0]
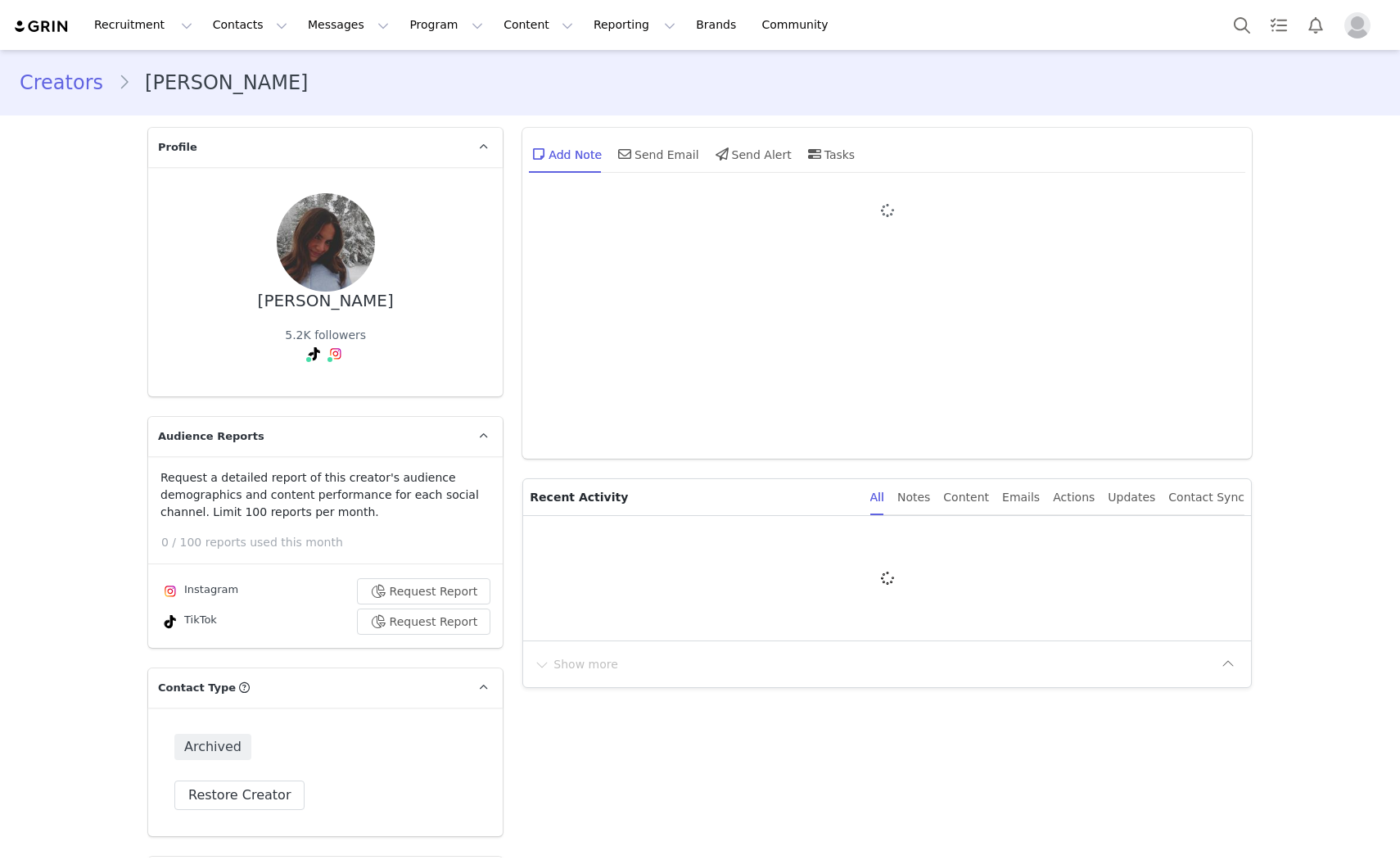
type input "+1 ([GEOGRAPHIC_DATA])"
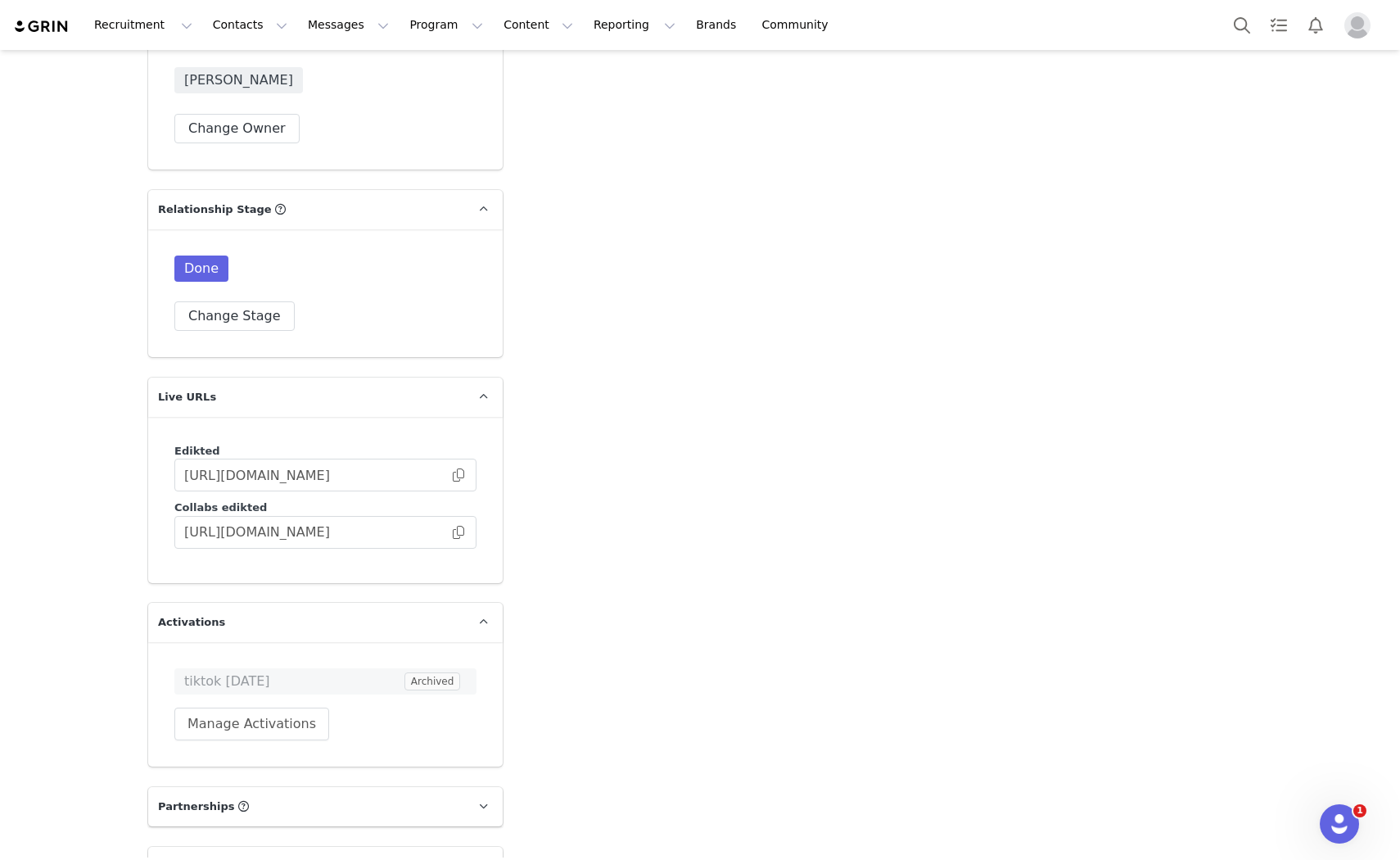
scroll to position [3641, 0]
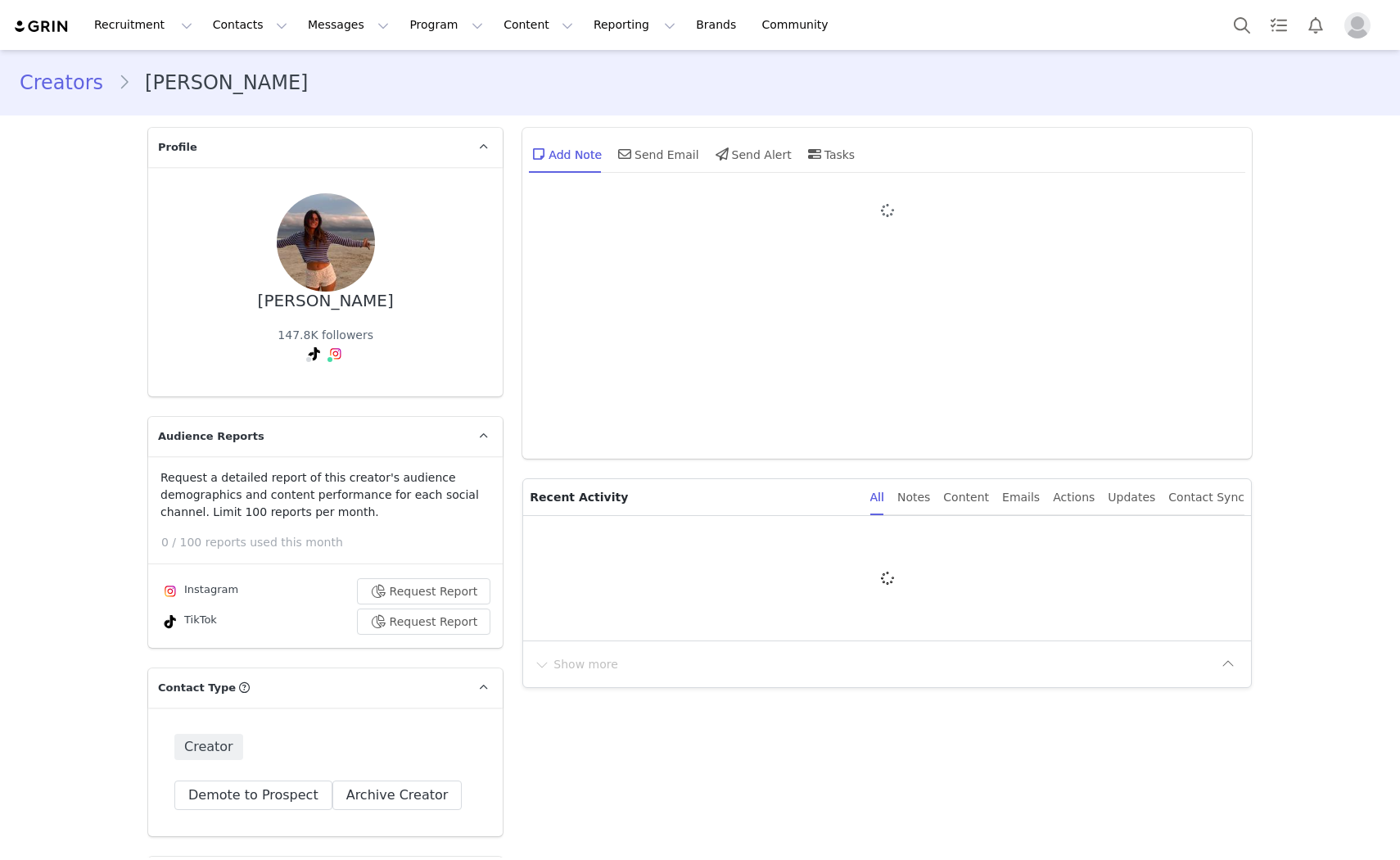
type input "+1 ([GEOGRAPHIC_DATA])"
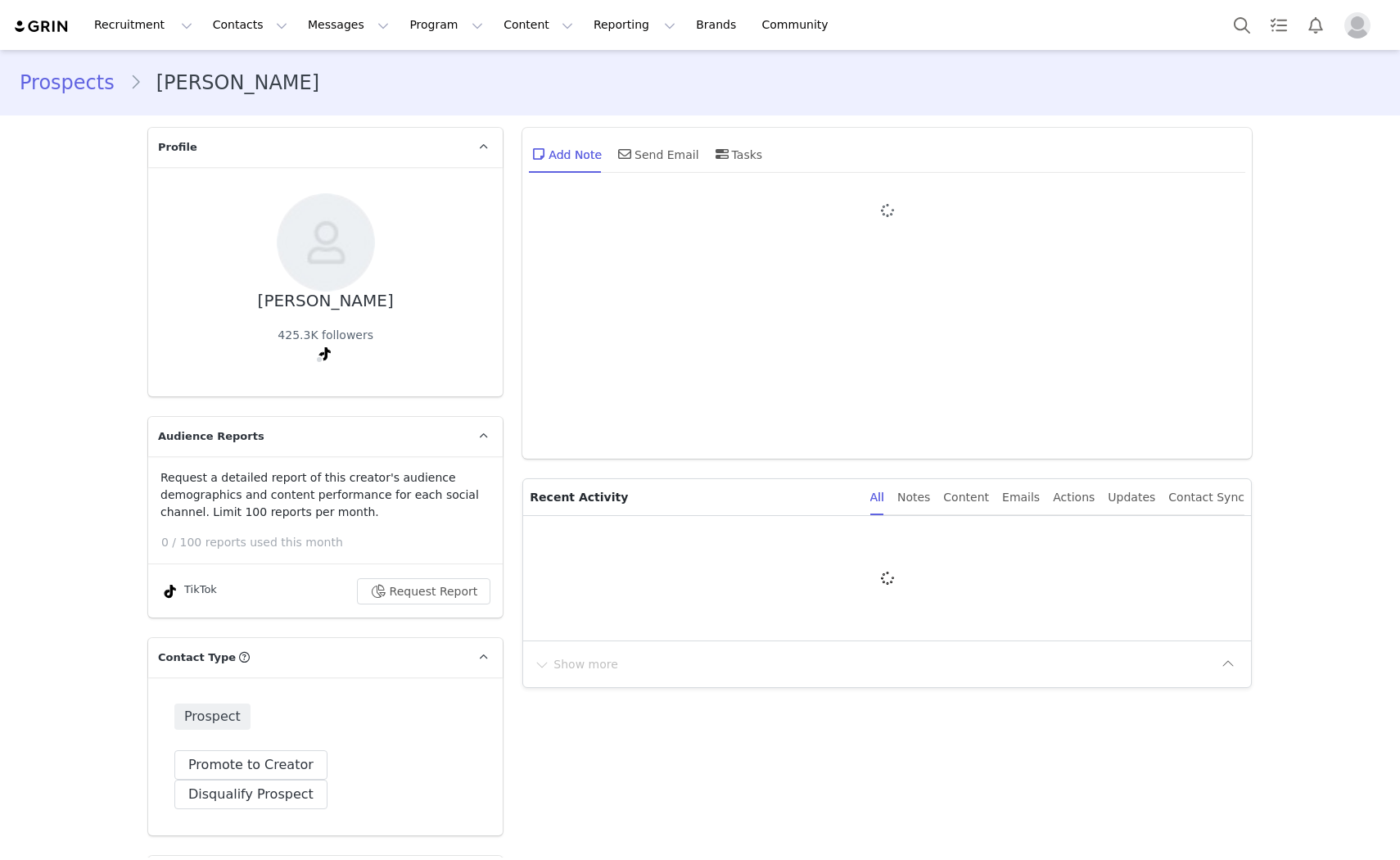
type input "+1 ([GEOGRAPHIC_DATA])"
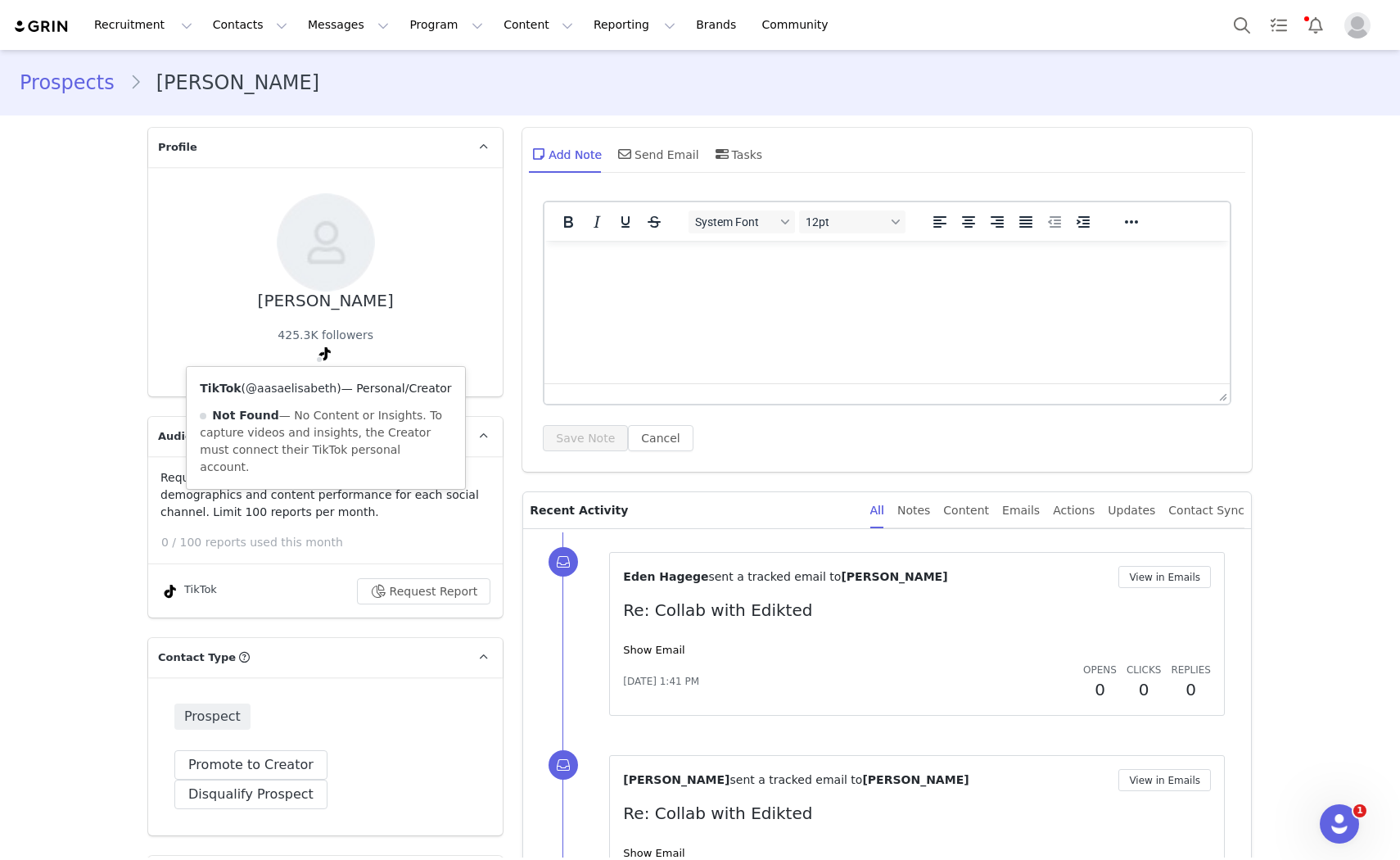
click at [271, 386] on link "@aasaelisabeth" at bounding box center [291, 388] width 91 height 13
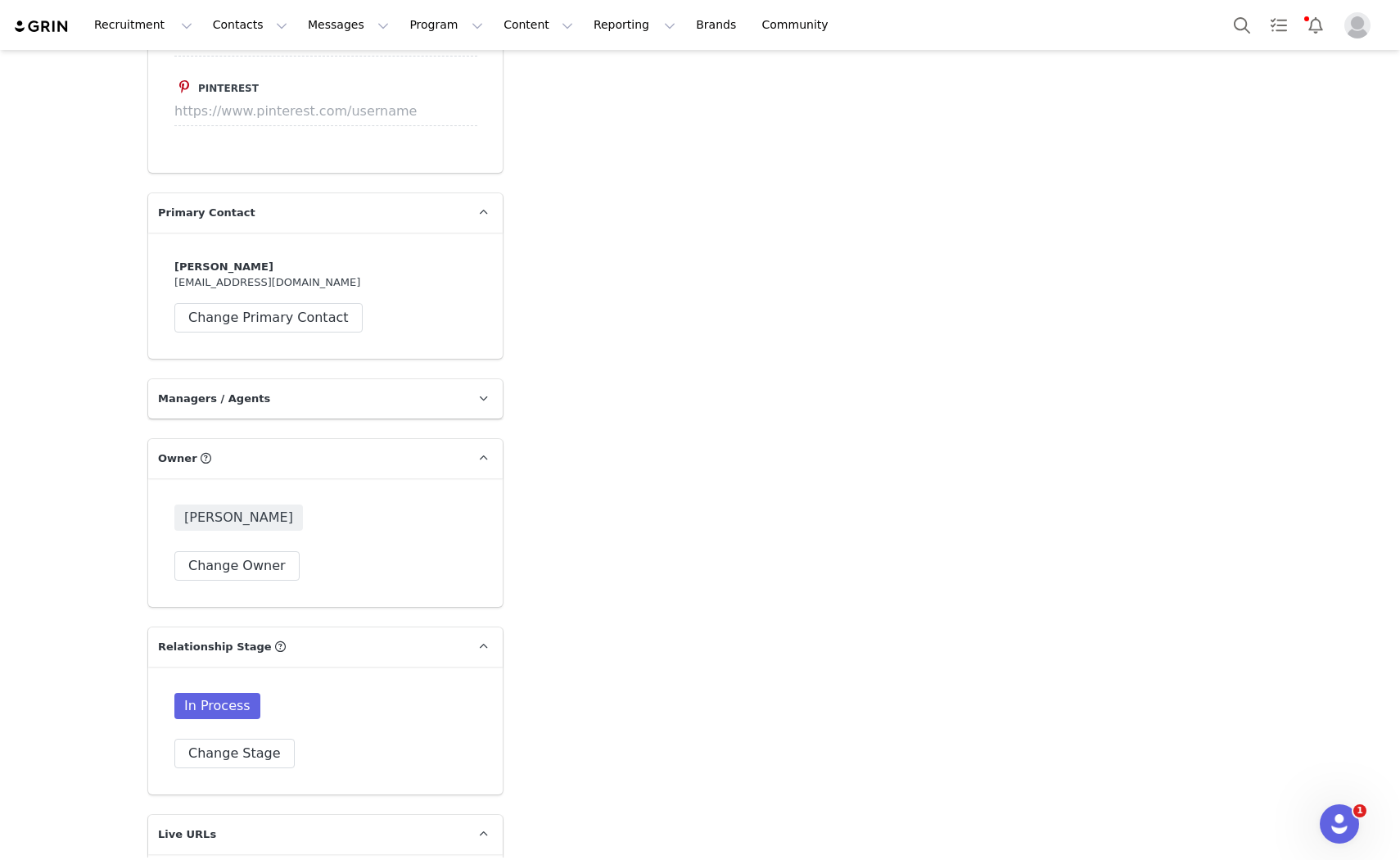
scroll to position [3731, 0]
